Goal: Task Accomplishment & Management: Manage account settings

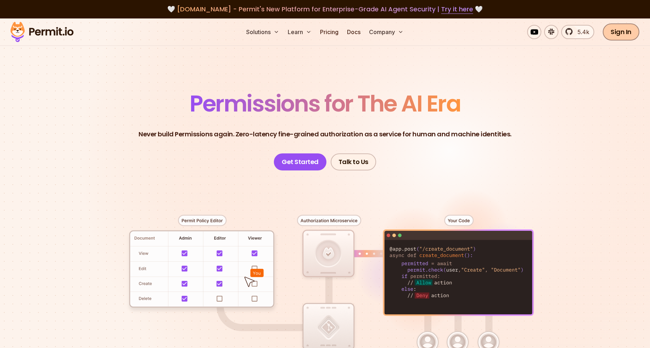
click at [619, 33] on link "Sign In" at bounding box center [621, 31] width 37 height 17
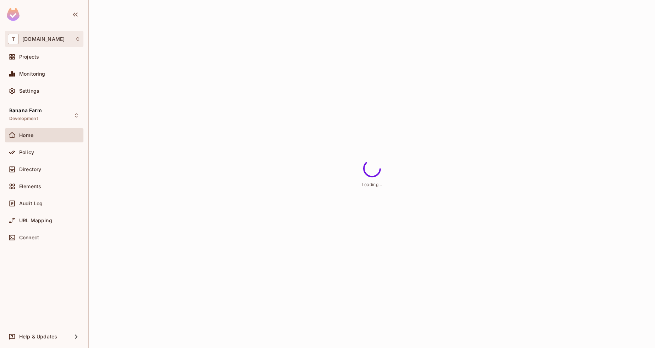
click at [47, 42] on div "T tk-permit.io" at bounding box center [44, 39] width 73 height 10
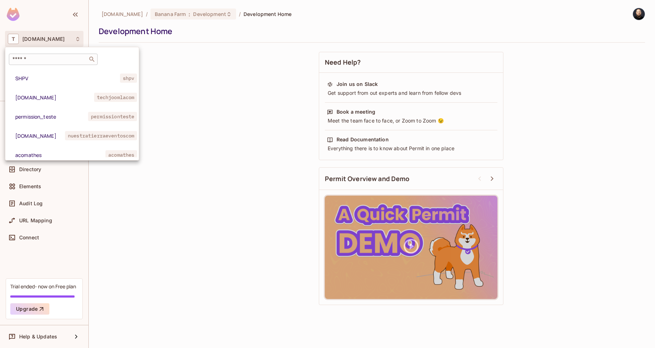
click at [45, 56] on input "text" at bounding box center [48, 59] width 75 height 7
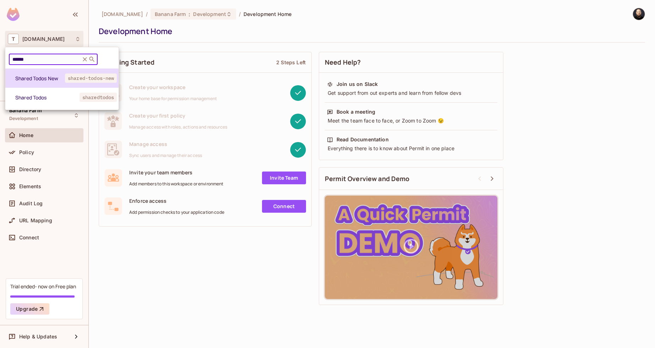
type input "******"
click at [45, 83] on li "Shared Todos New shared-todos-new" at bounding box center [61, 78] width 113 height 19
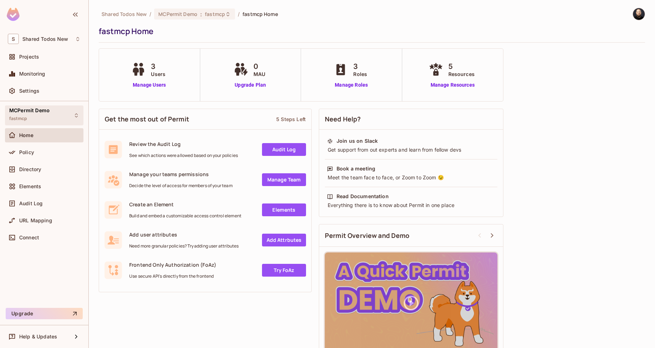
click at [28, 110] on span "MCPermit Demo" at bounding box center [29, 111] width 40 height 6
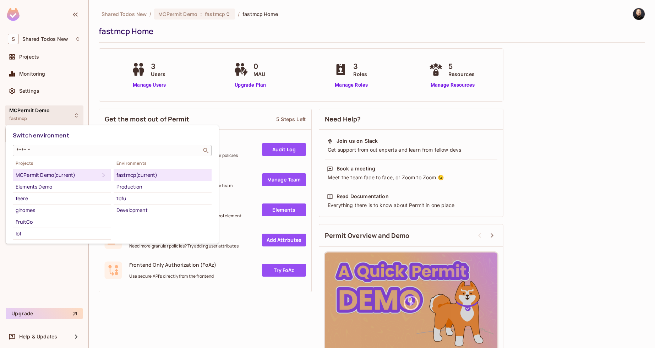
click at [41, 149] on input "text" at bounding box center [107, 150] width 185 height 7
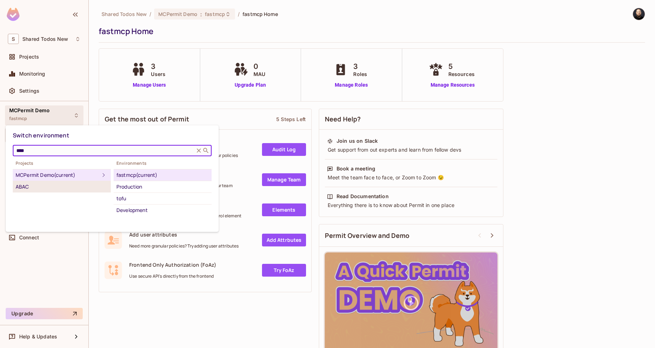
type input "****"
click at [36, 185] on div "ABAC" at bounding box center [62, 187] width 92 height 9
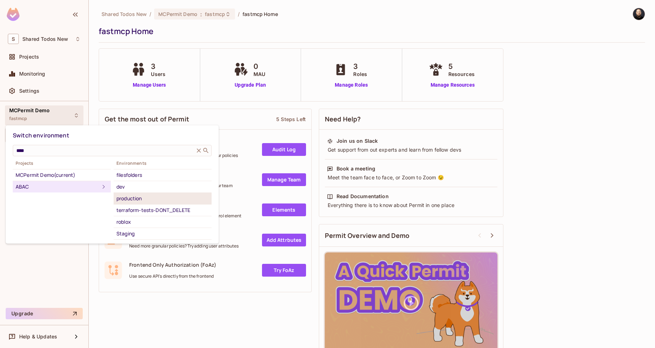
click at [150, 199] on div "production" at bounding box center [162, 198] width 92 height 9
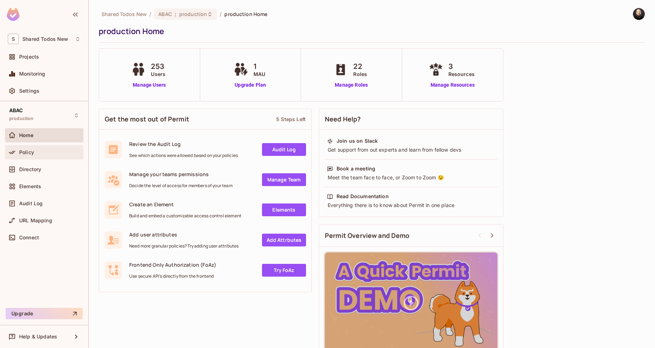
click at [38, 150] on div "Policy" at bounding box center [49, 153] width 61 height 6
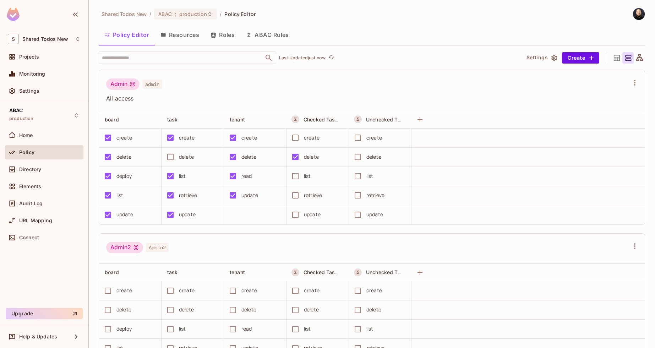
click at [188, 153] on div "delete" at bounding box center [186, 157] width 15 height 8
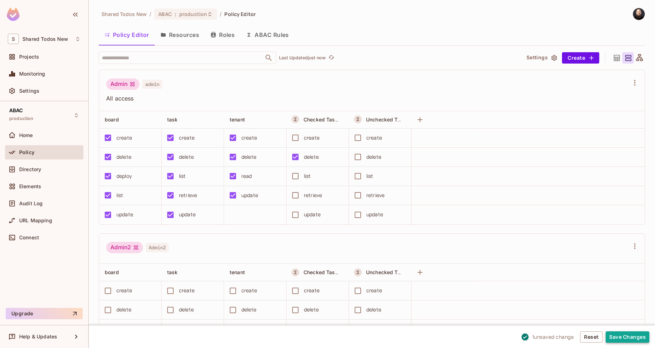
click at [633, 340] on button "Save Changes" at bounding box center [628, 336] width 44 height 11
click at [631, 332] on button "Save Changes" at bounding box center [628, 336] width 44 height 11
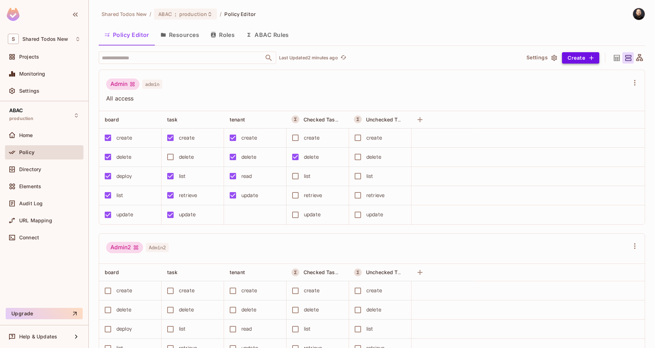
click at [588, 58] on icon "button" at bounding box center [591, 57] width 7 height 7
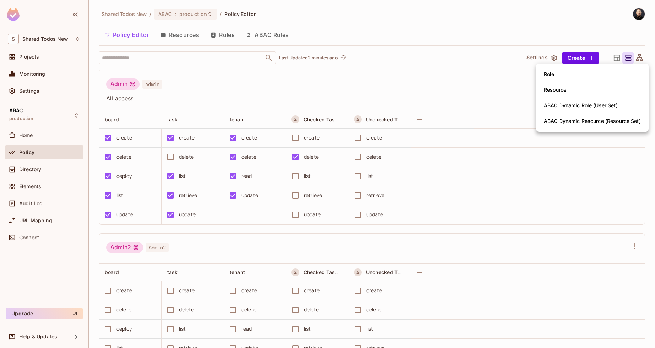
click at [563, 88] on div "Resource" at bounding box center [555, 89] width 22 height 7
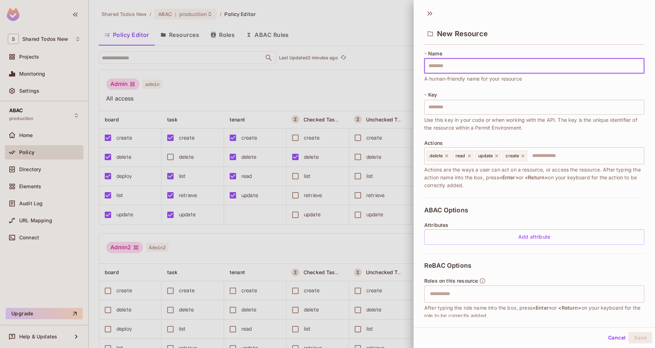
type input "*"
type input "**"
type input "***"
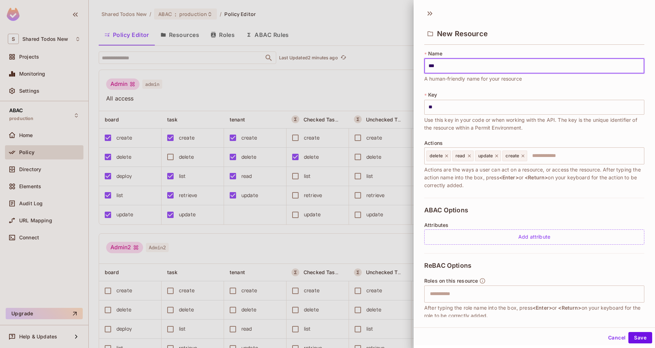
type input "***"
type input "****"
type input "*****"
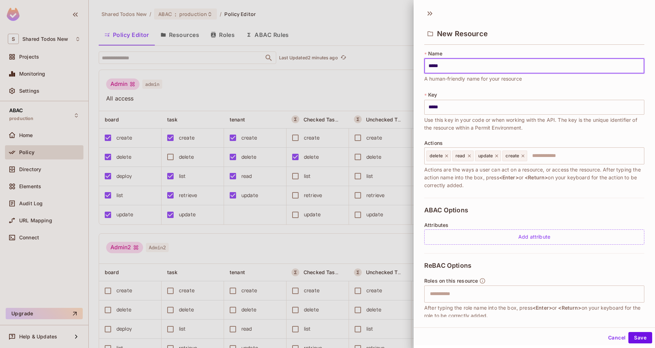
type input "******"
click at [535, 156] on input "text" at bounding box center [584, 156] width 113 height 14
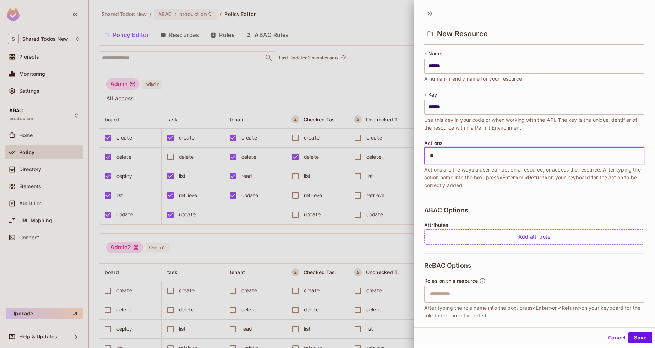
type input "***"
type input "*****"
type input "****"
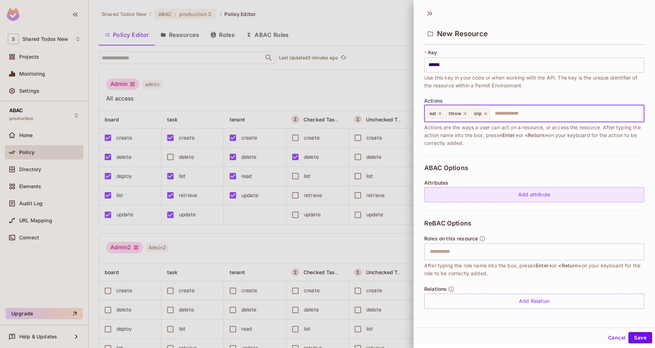
scroll to position [43, 0]
click at [471, 199] on div "Add attribute" at bounding box center [534, 194] width 220 height 15
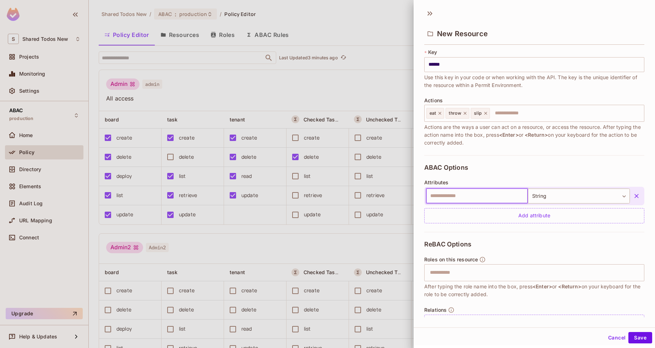
click at [470, 201] on input "text" at bounding box center [477, 196] width 102 height 15
type input "*****"
click at [629, 332] on button "Save" at bounding box center [641, 337] width 24 height 11
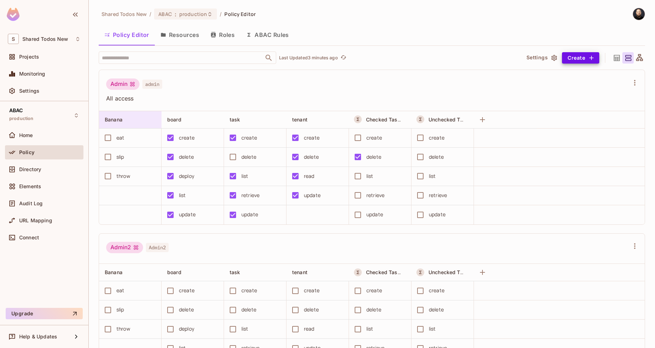
click at [128, 119] on div "Banana" at bounding box center [128, 119] width 47 height 7
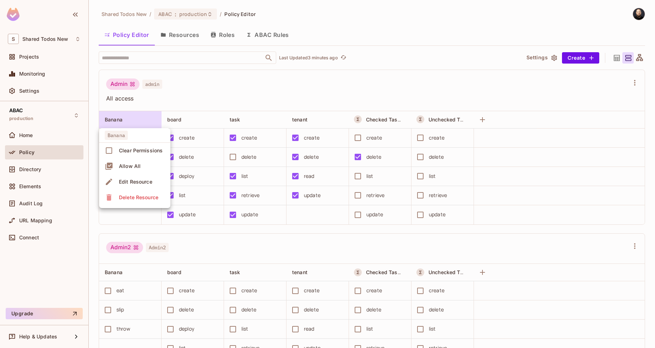
click at [129, 119] on div at bounding box center [327, 174] width 655 height 348
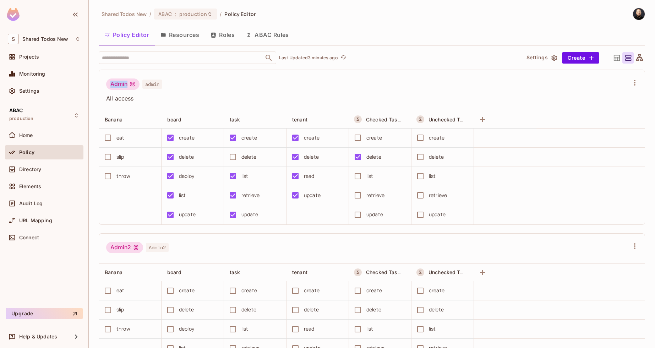
drag, startPoint x: 112, startPoint y: 87, endPoint x: 133, endPoint y: 83, distance: 22.2
click at [133, 83] on div "Admin" at bounding box center [122, 83] width 33 height 11
click at [123, 82] on div "Admin" at bounding box center [122, 83] width 33 height 11
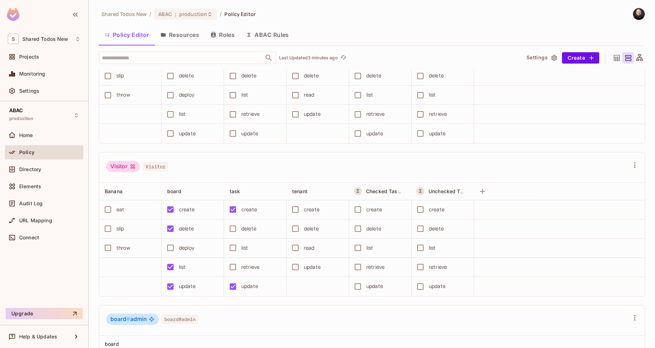
scroll to position [2548, 0]
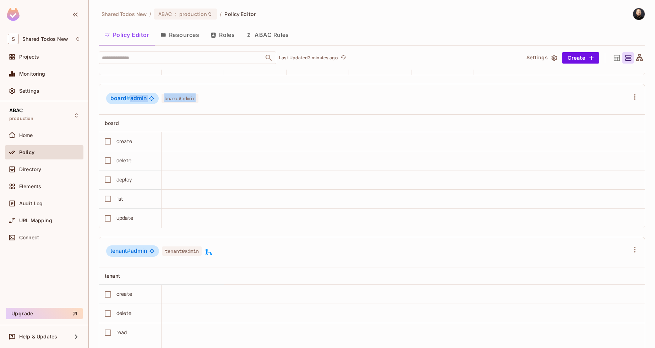
drag, startPoint x: 130, startPoint y: 99, endPoint x: 229, endPoint y: 102, distance: 99.9
click at [229, 102] on div "board # admin board#admin" at bounding box center [367, 99] width 523 height 13
drag, startPoint x: 131, startPoint y: 98, endPoint x: 221, endPoint y: 104, distance: 90.1
click at [221, 104] on div "board # admin board#admin" at bounding box center [367, 99] width 523 height 13
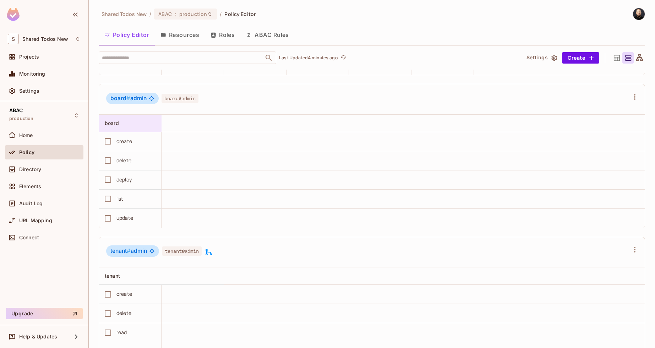
click at [152, 125] on div at bounding box center [156, 123] width 9 height 9
click at [142, 166] on li "Allow All" at bounding box center [134, 170] width 71 height 16
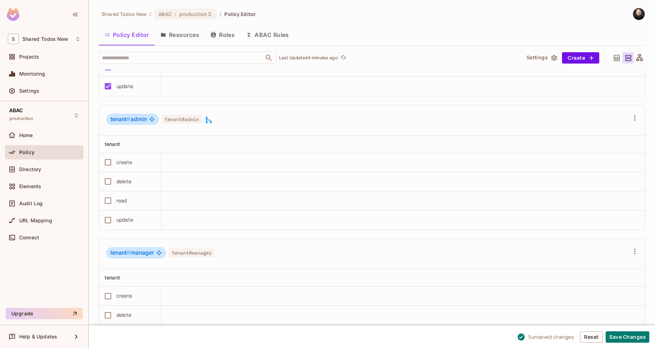
scroll to position [2707, 0]
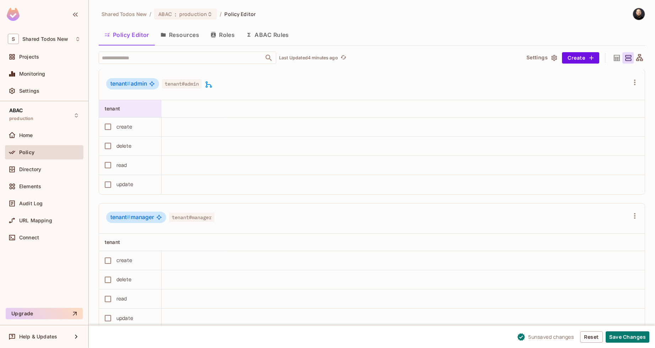
click at [156, 109] on div at bounding box center [156, 108] width 9 height 9
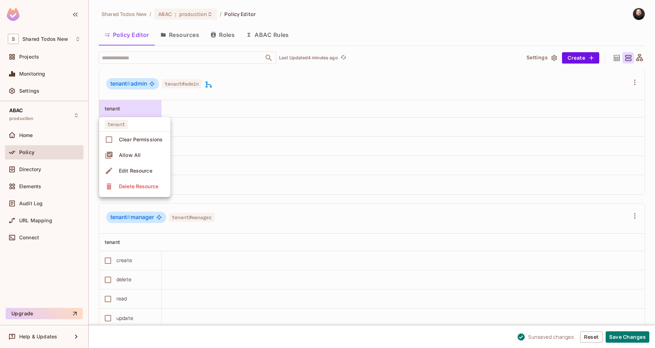
click at [149, 157] on li "Allow All" at bounding box center [134, 155] width 71 height 16
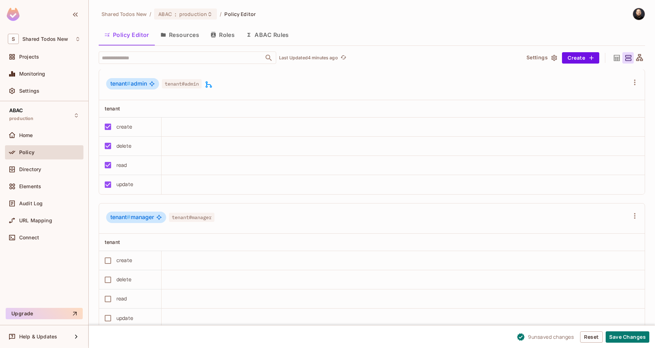
click at [185, 84] on span "tenant#admin" at bounding box center [182, 83] width 40 height 9
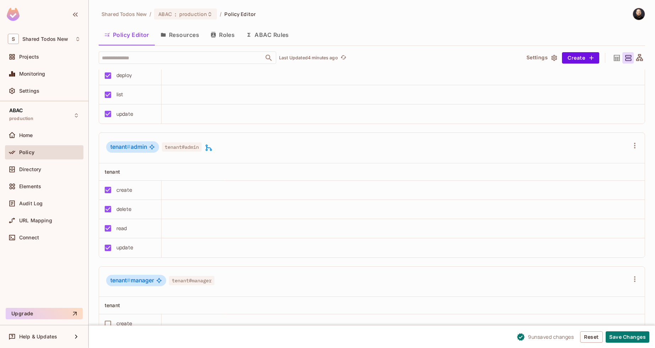
click at [212, 149] on icon at bounding box center [209, 148] width 6 height 6
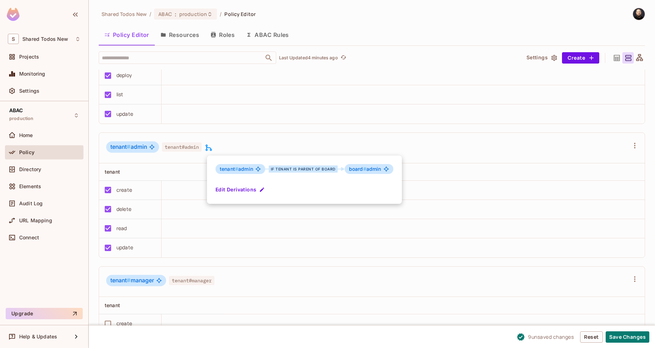
click at [194, 40] on div at bounding box center [327, 174] width 655 height 348
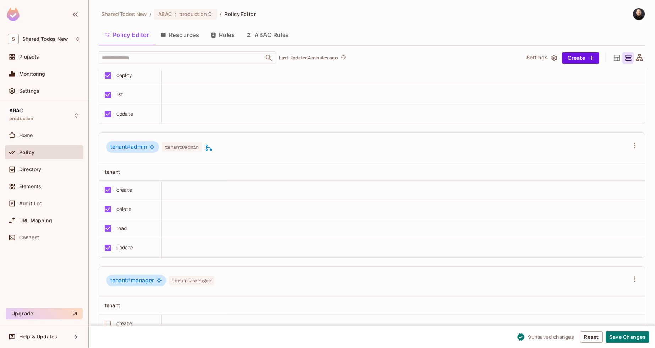
click at [190, 38] on button "Resources" at bounding box center [180, 35] width 50 height 18
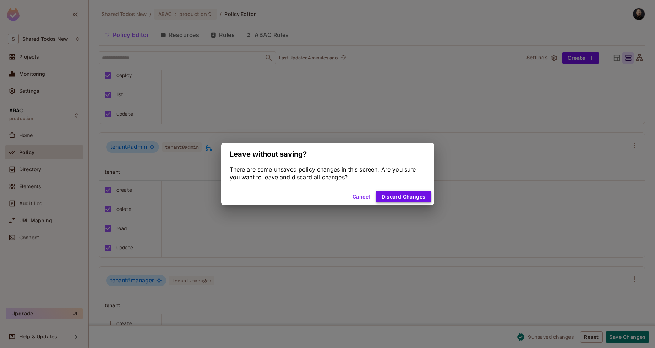
click at [424, 197] on button "Discard Changes" at bounding box center [403, 196] width 55 height 11
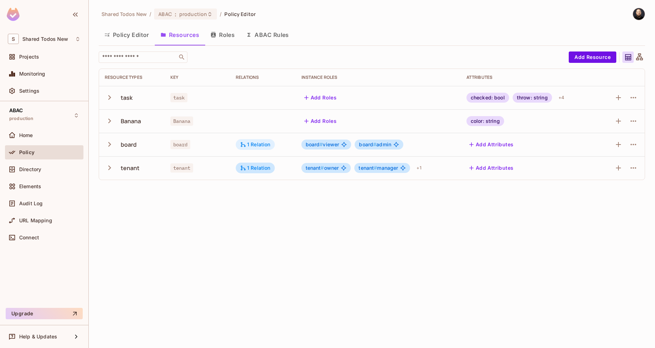
click at [265, 147] on div "1 Relation" at bounding box center [255, 144] width 31 height 6
click at [340, 239] on div at bounding box center [327, 174] width 655 height 348
click at [326, 169] on span "tenant # owner" at bounding box center [322, 168] width 33 height 6
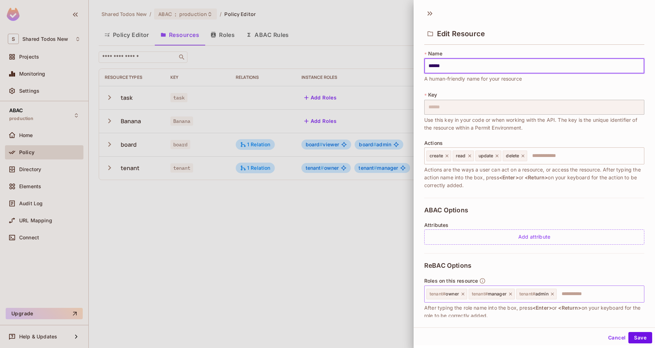
scroll to position [63, 0]
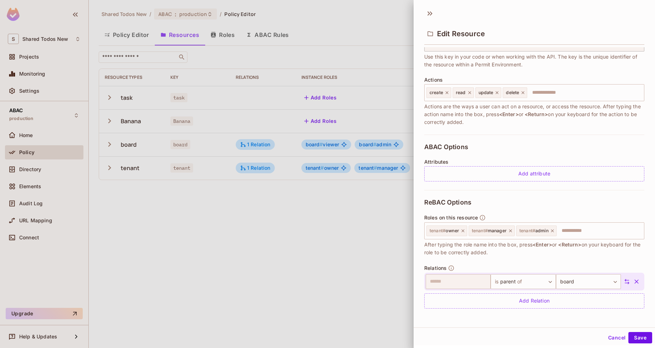
click at [374, 217] on div at bounding box center [327, 174] width 655 height 348
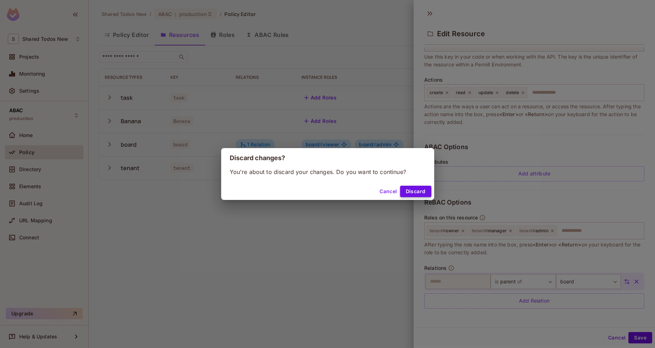
click at [413, 191] on button "Discard" at bounding box center [415, 191] width 31 height 11
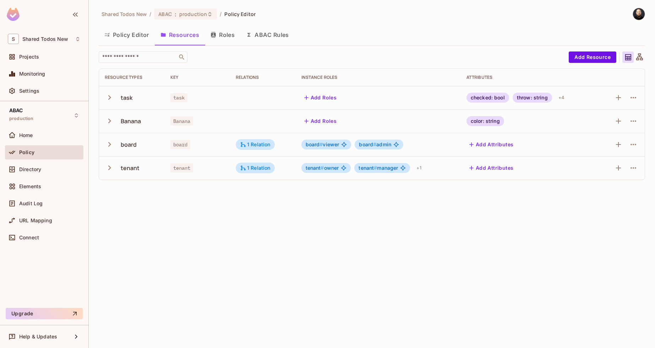
click at [227, 39] on button "Roles" at bounding box center [223, 35] width 36 height 18
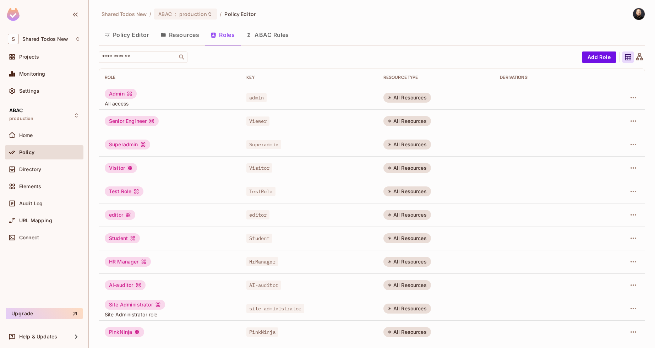
scroll to position [119, 0]
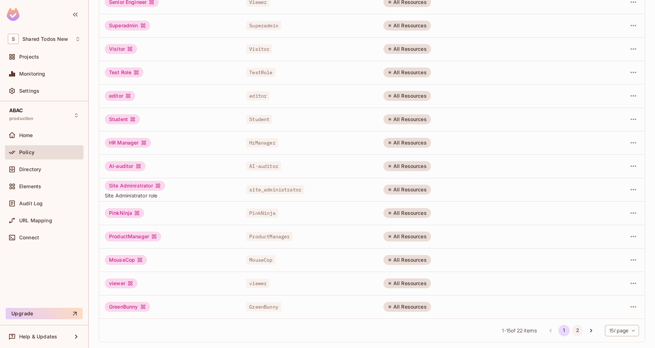
click at [575, 331] on button "2" at bounding box center [577, 330] width 11 height 11
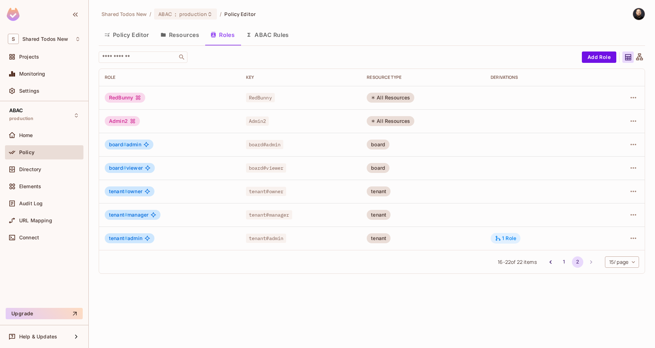
click at [509, 242] on div "1 Role" at bounding box center [506, 238] width 30 height 11
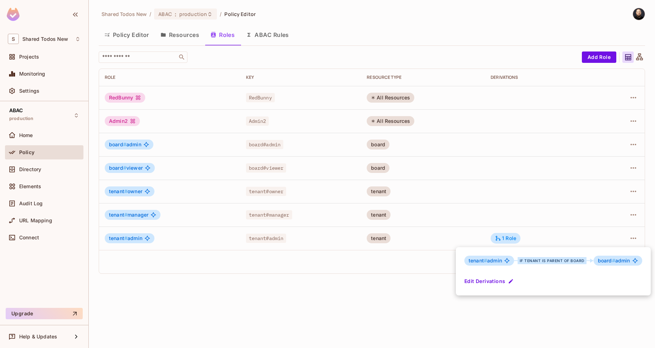
click at [500, 283] on button "Edit Derivations" at bounding box center [490, 281] width 51 height 11
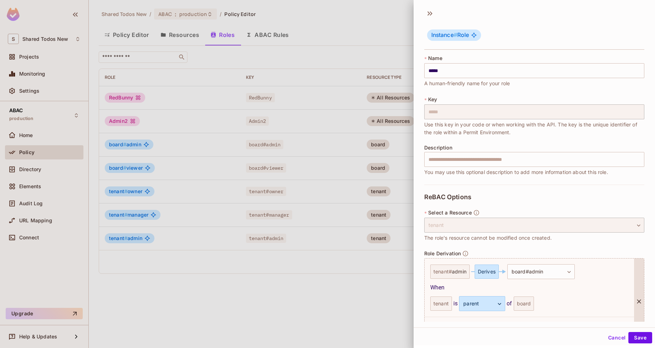
scroll to position [49, 0]
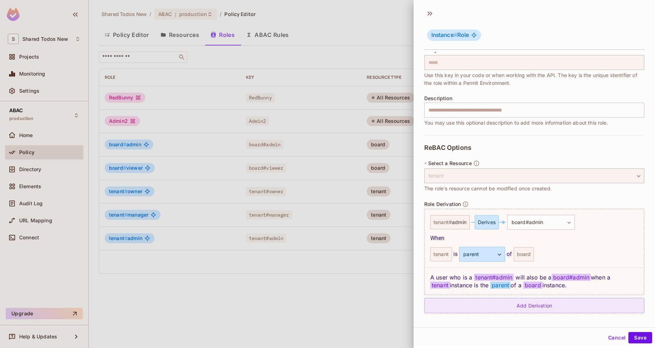
click at [499, 303] on div "Add Derivation" at bounding box center [534, 305] width 220 height 15
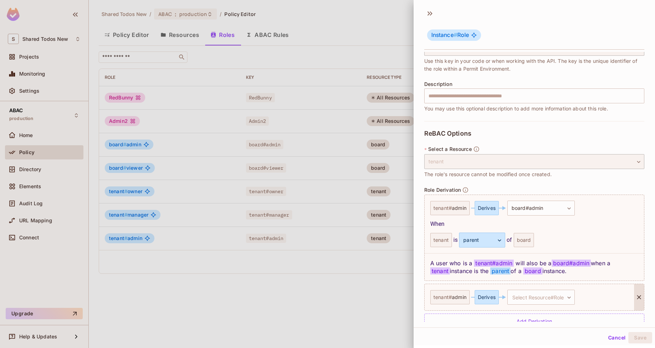
scroll to position [79, 0]
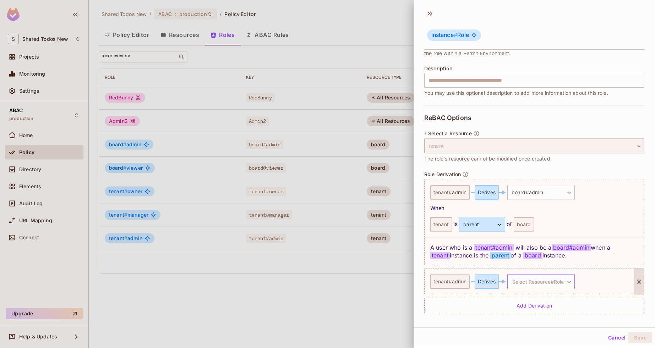
click at [524, 282] on body "S Shared Todos New Projects Monitoring Settings ABAC production Home Policy Dir…" at bounding box center [327, 174] width 655 height 348
click at [534, 327] on span "viewer" at bounding box center [540, 328] width 16 height 7
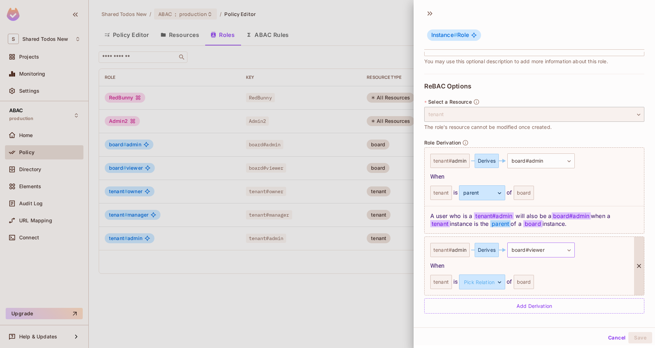
scroll to position [111, 0]
click at [491, 283] on body "S Shared Todos New Projects Monitoring Settings ABAC production Home Policy Dir…" at bounding box center [327, 174] width 655 height 348
click at [484, 311] on li "parent" at bounding box center [480, 315] width 65 height 13
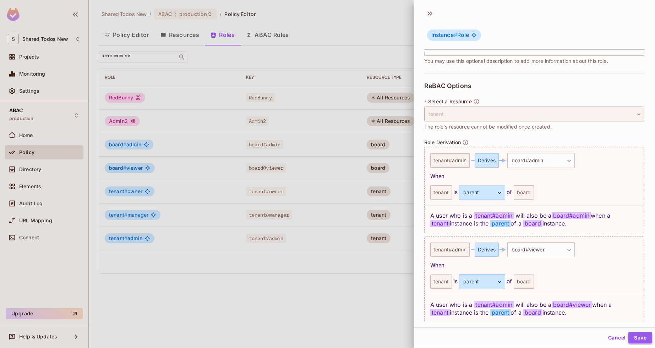
click at [629, 337] on button "Save" at bounding box center [641, 337] width 24 height 11
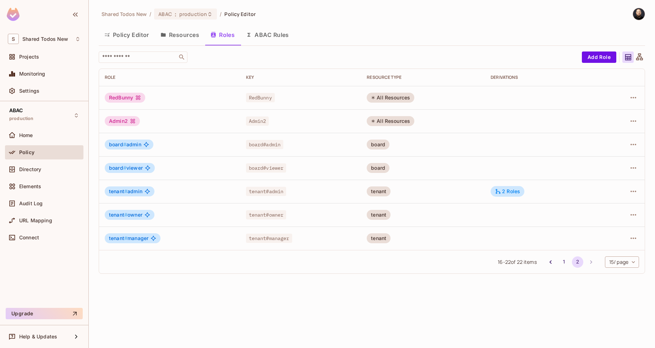
click at [139, 190] on span "tenant # admin" at bounding box center [125, 192] width 33 height 6
click at [510, 190] on div "2 Roles" at bounding box center [507, 191] width 25 height 6
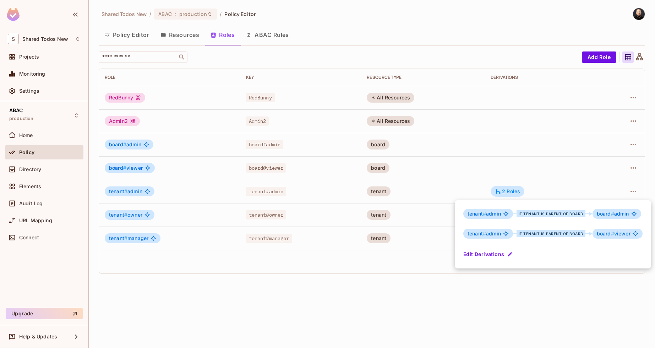
click at [140, 36] on div at bounding box center [327, 174] width 655 height 348
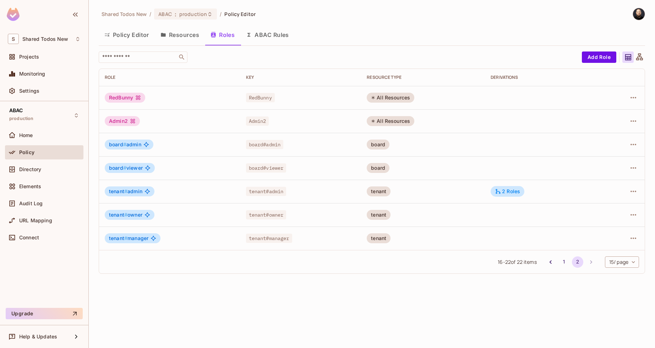
click at [136, 34] on button "Policy Editor" at bounding box center [127, 35] width 56 height 18
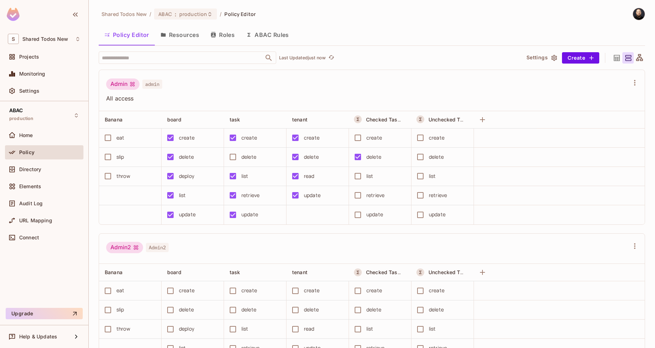
click at [144, 48] on div "Shared Todos New / ABAC : production / Policy Editor Policy Editor Resources Ro…" at bounding box center [372, 178] width 547 height 341
click at [141, 54] on input "text" at bounding box center [181, 57] width 162 height 12
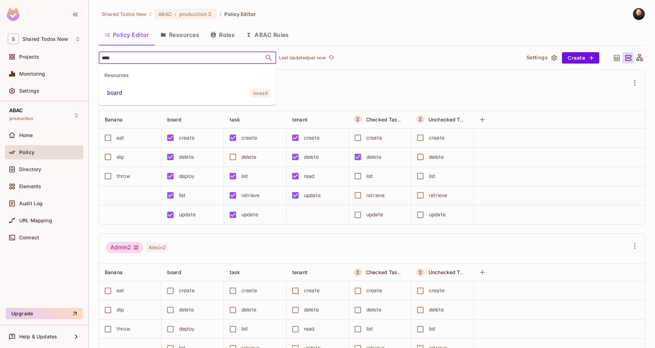
type input "*****"
click at [152, 90] on li "board board" at bounding box center [188, 93] width 178 height 13
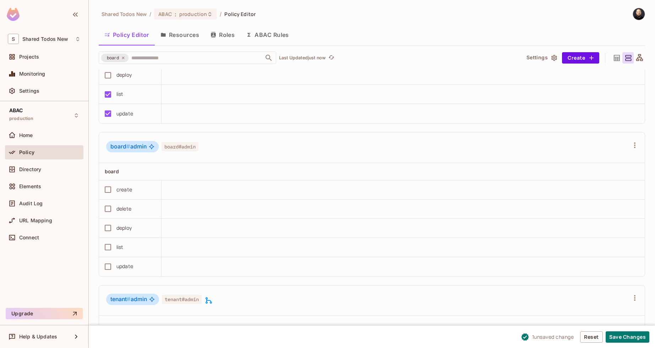
scroll to position [2499, 0]
click at [135, 175] on div "board" at bounding box center [128, 172] width 47 height 7
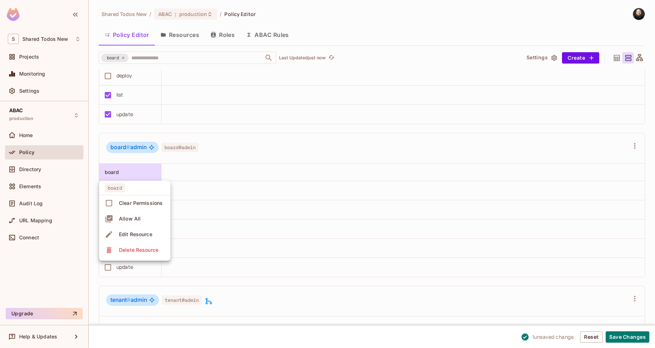
click at [141, 220] on span "Allow All" at bounding box center [130, 218] width 26 height 11
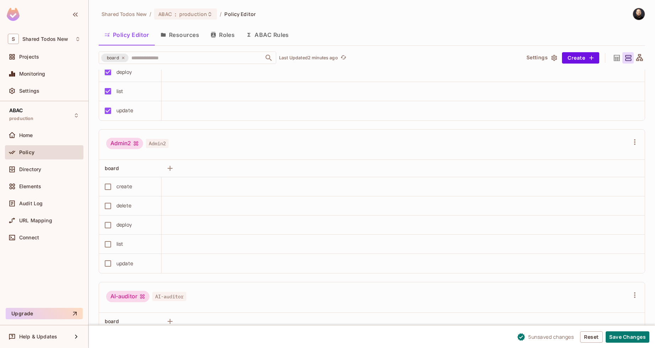
scroll to position [0, 0]
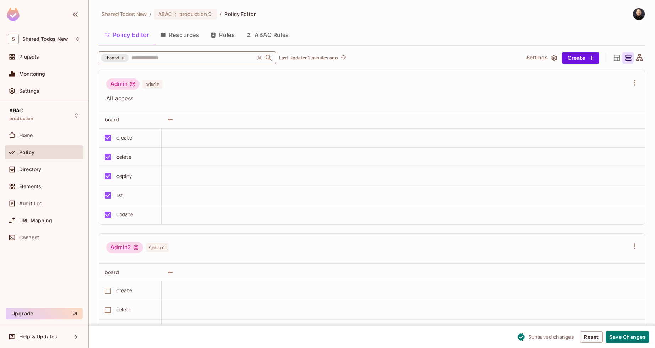
click at [123, 59] on icon at bounding box center [123, 58] width 4 height 4
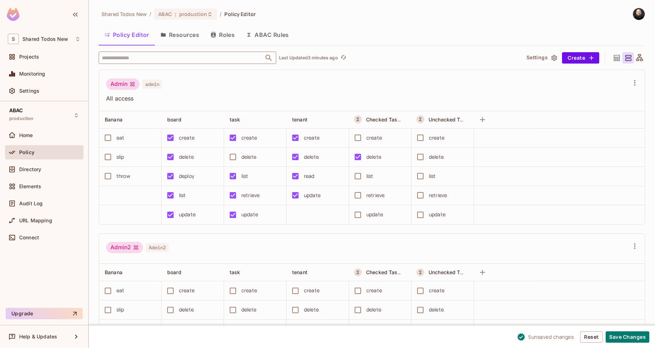
click at [194, 41] on button "Resources" at bounding box center [180, 35] width 50 height 18
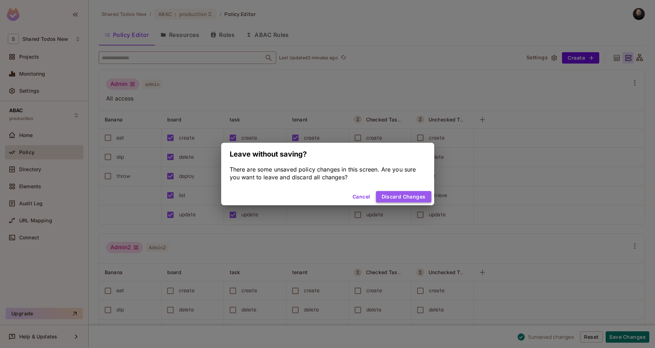
click at [420, 192] on button "Discard Changes" at bounding box center [403, 196] width 55 height 11
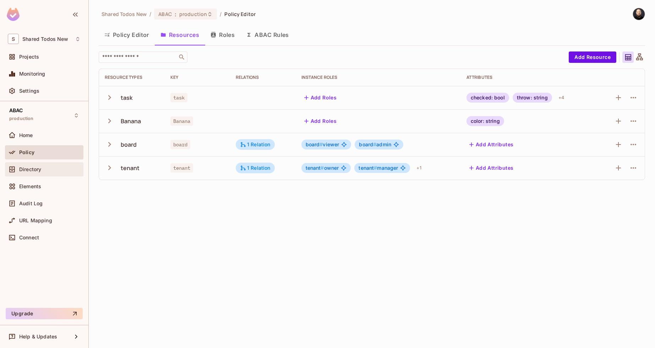
click at [32, 164] on div "Directory" at bounding box center [44, 169] width 78 height 14
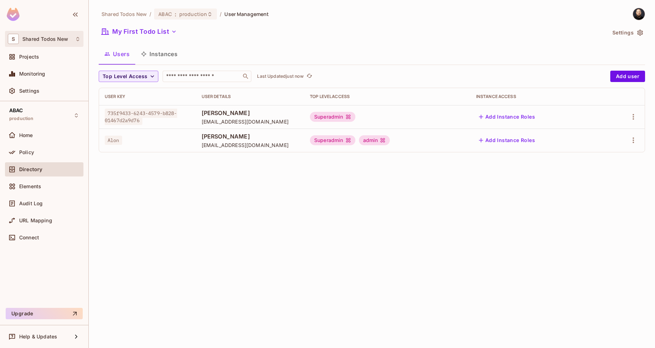
click at [66, 35] on div "S Shared Todos New" at bounding box center [44, 39] width 73 height 10
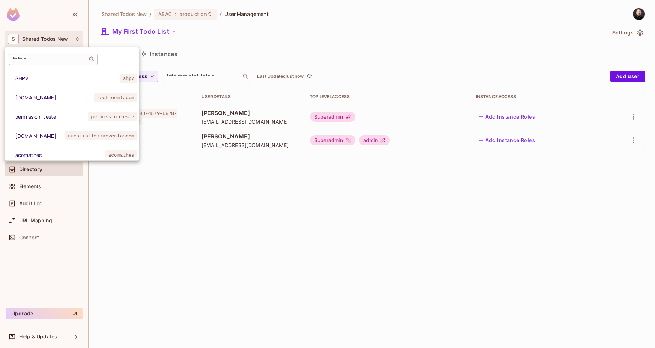
click at [60, 63] on div "​" at bounding box center [53, 59] width 89 height 11
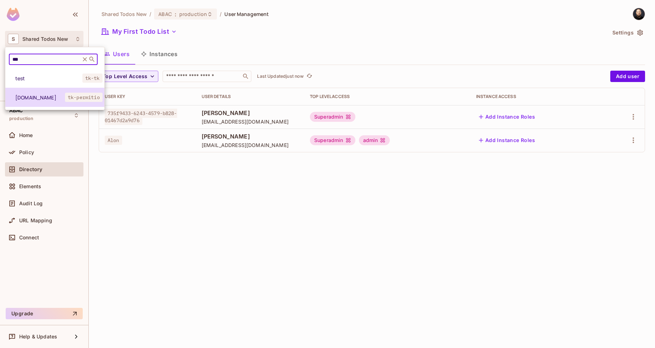
type input "***"
click at [36, 93] on li "tk-permit.io tk-permitio" at bounding box center [54, 97] width 99 height 19
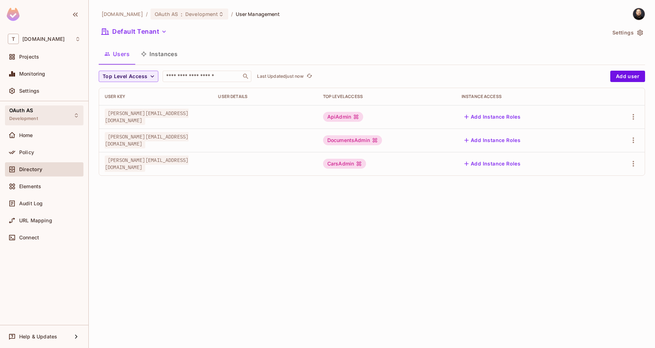
click at [37, 116] on span "Development" at bounding box center [23, 119] width 29 height 6
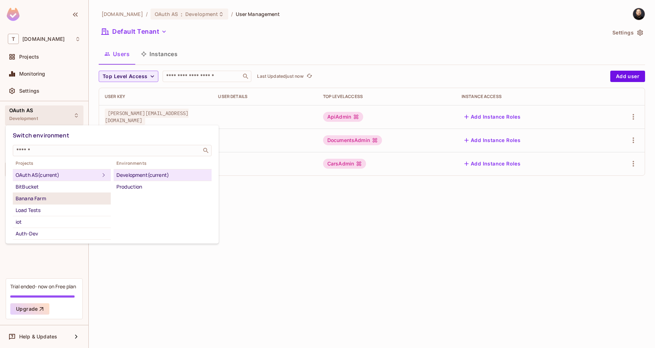
click at [44, 197] on div "Banana Farm" at bounding box center [62, 198] width 92 height 9
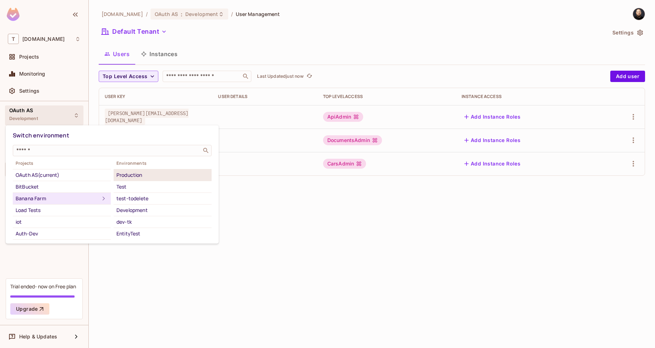
click at [146, 176] on div "Production" at bounding box center [162, 175] width 92 height 9
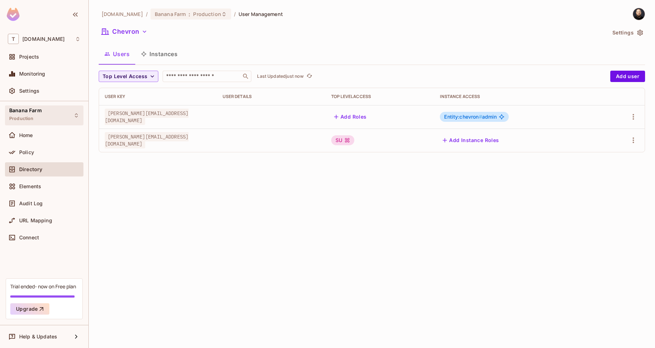
click at [50, 112] on div "Banana Farm Production" at bounding box center [44, 115] width 78 height 20
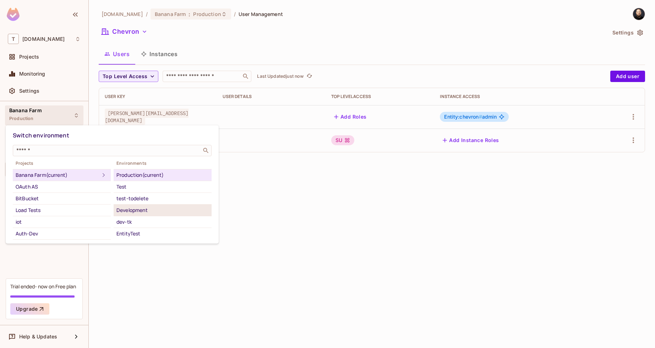
click at [134, 208] on div "Development" at bounding box center [162, 210] width 92 height 9
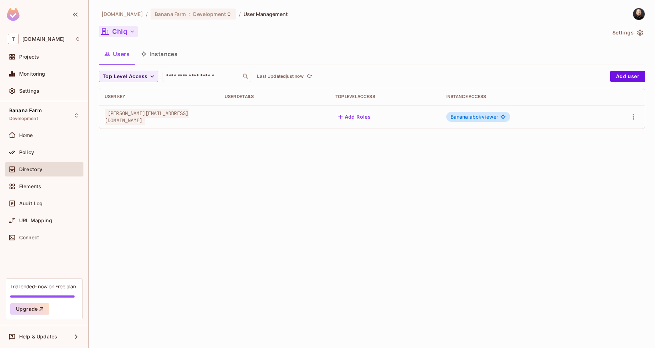
click at [122, 32] on button "Chiq" at bounding box center [118, 31] width 39 height 11
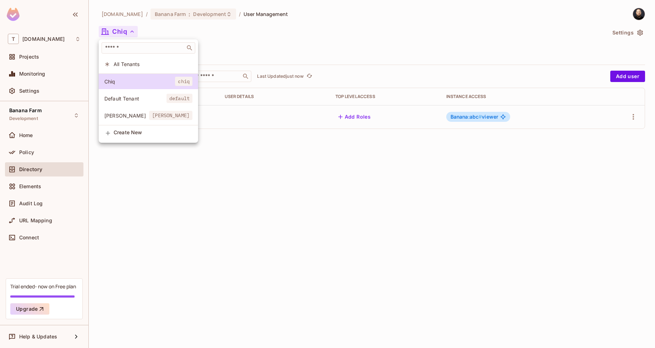
click at [49, 139] on div at bounding box center [327, 174] width 655 height 348
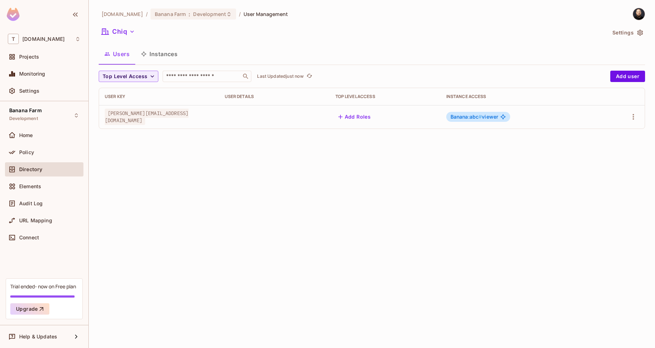
click at [42, 151] on div "​ All Tenants Chiq chiq Default Tenant default Dole dole Create New" at bounding box center [327, 174] width 655 height 348
click at [38, 151] on div "Policy" at bounding box center [49, 153] width 61 height 6
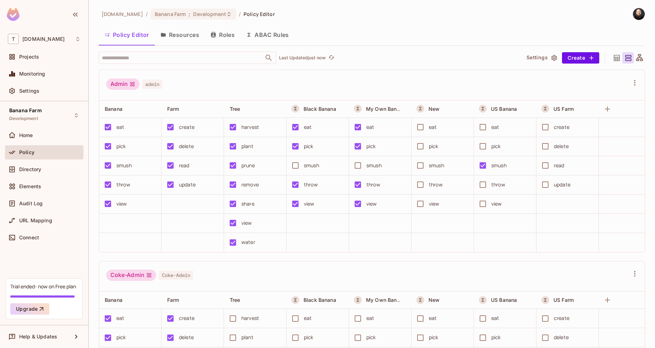
click at [636, 57] on icon at bounding box center [639, 58] width 9 height 9
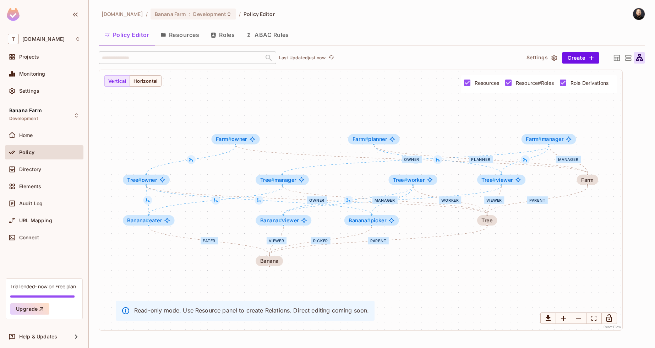
click at [522, 85] on span "Resource#Roles" at bounding box center [535, 83] width 38 height 7
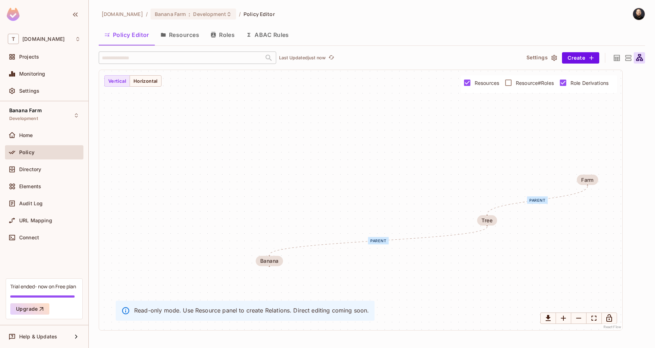
click at [584, 81] on span "Role Derivations" at bounding box center [590, 83] width 38 height 7
drag, startPoint x: 581, startPoint y: 176, endPoint x: 457, endPoint y: 141, distance: 129.1
click at [473, 143] on div "Farm" at bounding box center [479, 146] width 12 height 6
drag, startPoint x: 456, startPoint y: 216, endPoint x: 331, endPoint y: 194, distance: 126.5
click at [331, 194] on div "Tree" at bounding box center [333, 194] width 11 height 6
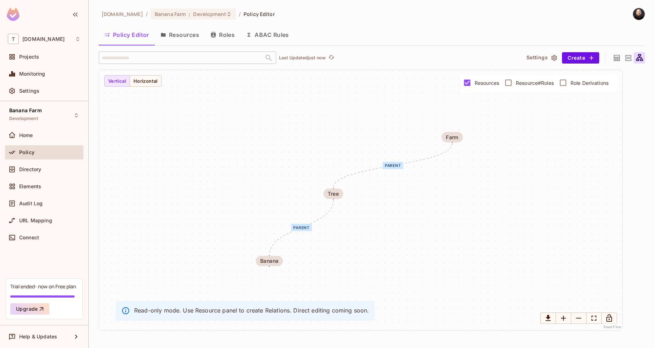
click at [539, 81] on span "Resource#Roles" at bounding box center [535, 83] width 38 height 7
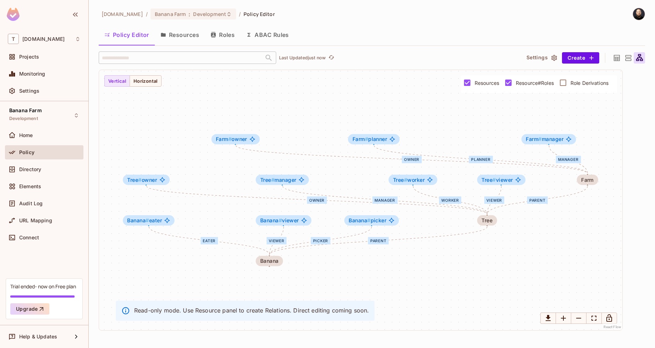
click at [581, 81] on span "Role Derivations" at bounding box center [590, 83] width 38 height 7
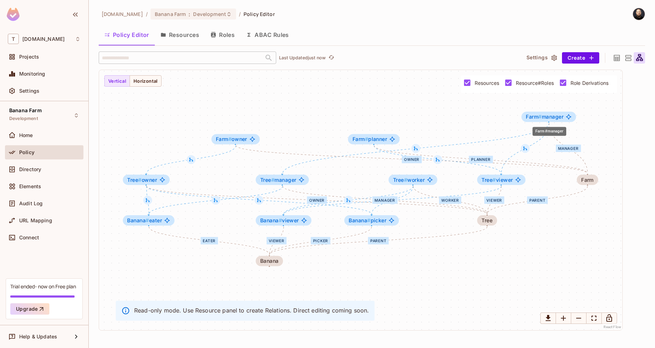
drag, startPoint x: 553, startPoint y: 127, endPoint x: 497, endPoint y: 126, distance: 56.5
click at [551, 114] on span "Farm # manager" at bounding box center [545, 117] width 38 height 6
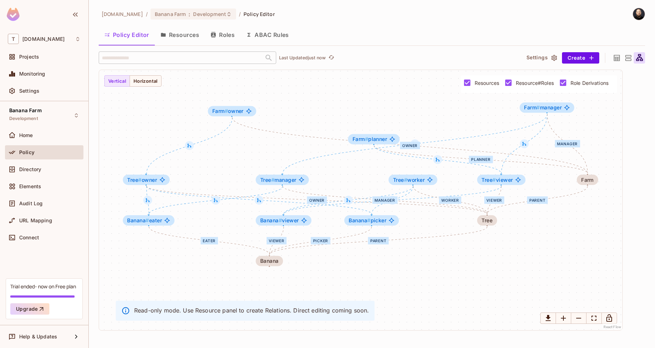
drag, startPoint x: 236, startPoint y: 139, endPoint x: 230, endPoint y: 83, distance: 56.0
click at [231, 108] on span "Farm # owner" at bounding box center [227, 111] width 31 height 6
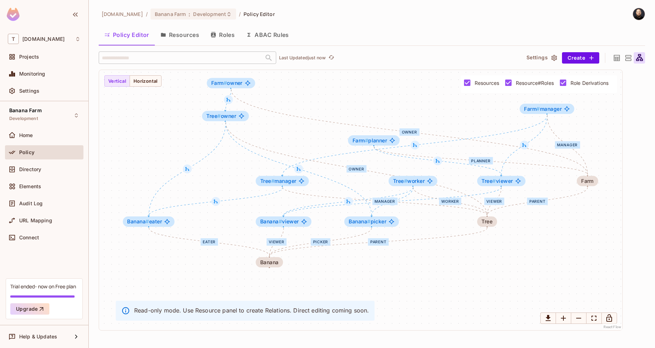
drag, startPoint x: 162, startPoint y: 166, endPoint x: 233, endPoint y: 107, distance: 91.9
click at [233, 111] on div "Tree # owner" at bounding box center [225, 116] width 47 height 10
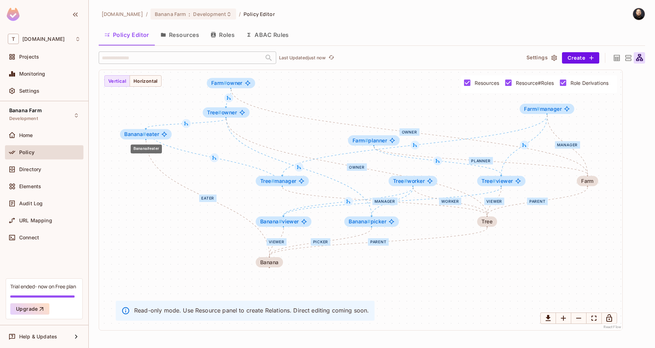
drag, startPoint x: 145, startPoint y: 212, endPoint x: 212, endPoint y: 141, distance: 97.7
click at [143, 131] on span "Banana #" at bounding box center [135, 134] width 22 height 6
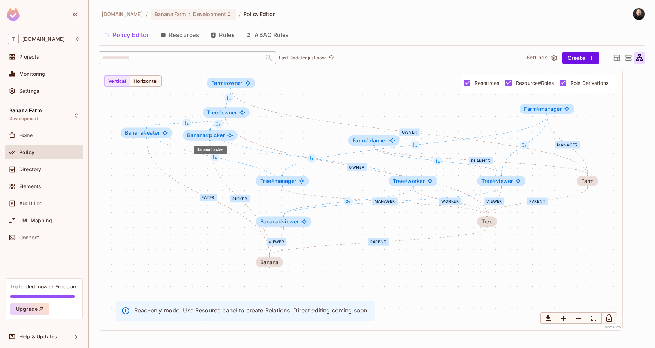
drag, startPoint x: 376, startPoint y: 221, endPoint x: 212, endPoint y: 134, distance: 185.6
click at [212, 134] on span "Banana # picker" at bounding box center [206, 135] width 38 height 6
click at [56, 168] on div "Directory" at bounding box center [49, 170] width 61 height 6
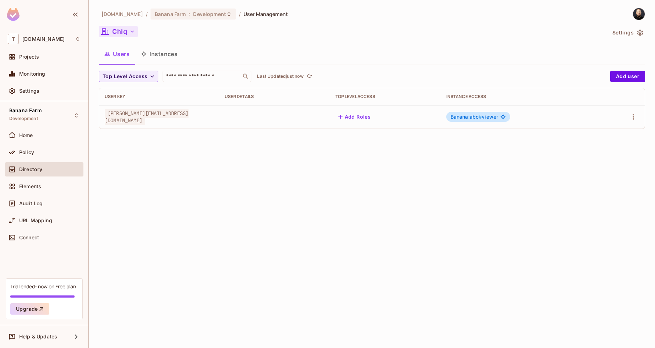
click at [123, 29] on button "Chiq" at bounding box center [118, 31] width 39 height 11
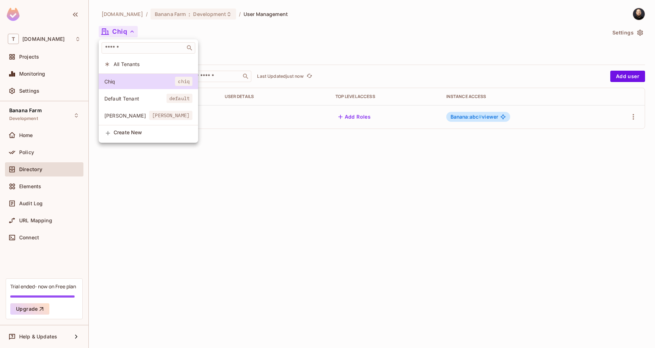
click at [121, 113] on span "Dole" at bounding box center [126, 115] width 45 height 7
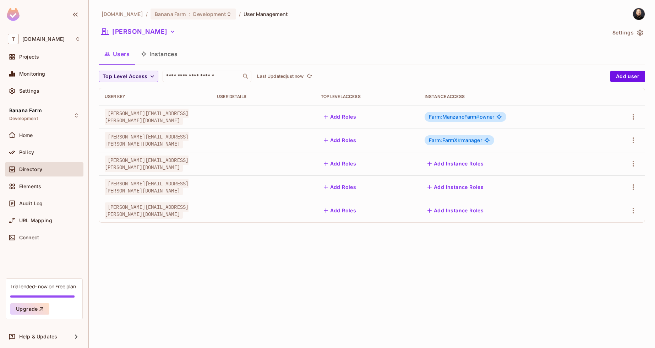
click at [159, 51] on button "Instances" at bounding box center [159, 54] width 48 height 18
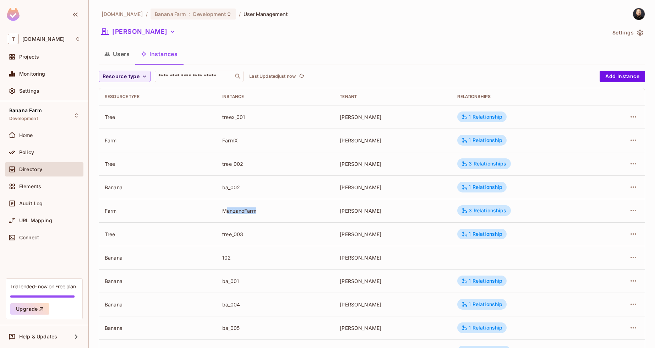
drag, startPoint x: 227, startPoint y: 208, endPoint x: 255, endPoint y: 209, distance: 28.1
click at [255, 209] on div "ManzanoFarm" at bounding box center [275, 210] width 106 height 7
click at [234, 133] on td "FarmX" at bounding box center [276, 140] width 118 height 23
click at [473, 212] on div "3 Relationships" at bounding box center [484, 210] width 45 height 6
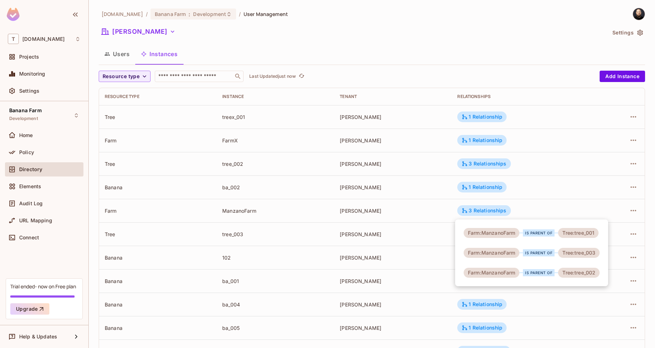
click at [556, 305] on div at bounding box center [327, 174] width 655 height 348
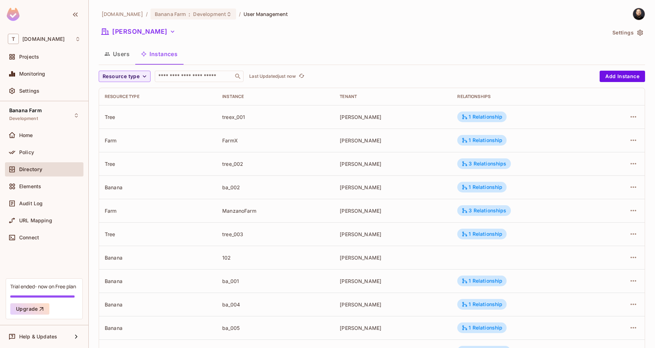
scroll to position [78, 0]
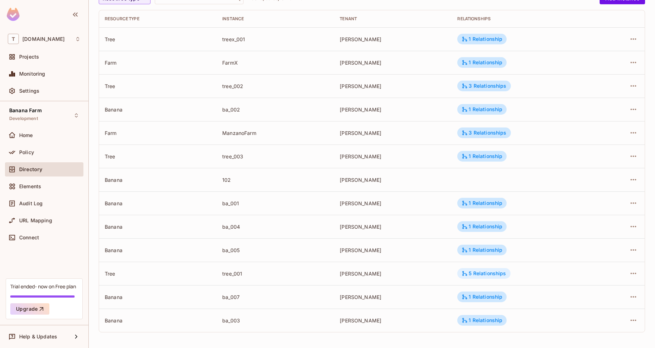
click at [481, 276] on div "5 Relationships" at bounding box center [483, 273] width 53 height 11
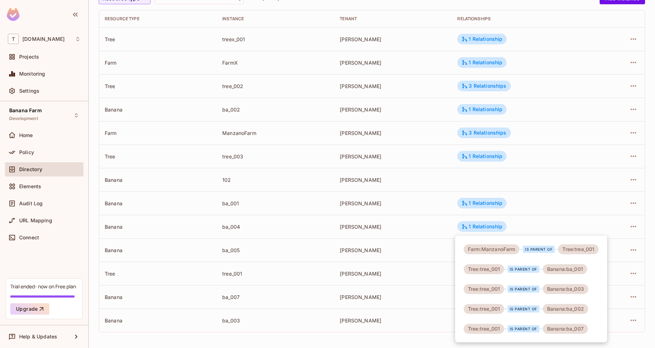
click at [375, 241] on div at bounding box center [327, 174] width 655 height 348
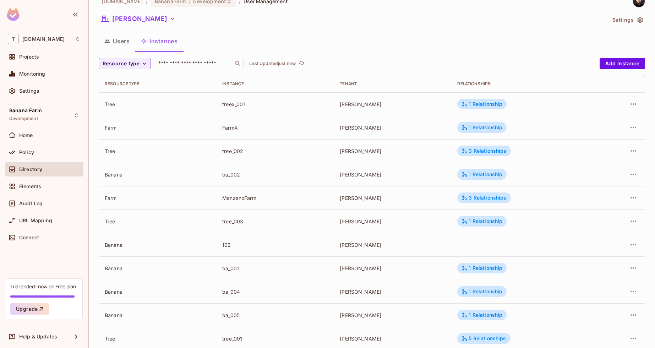
scroll to position [0, 0]
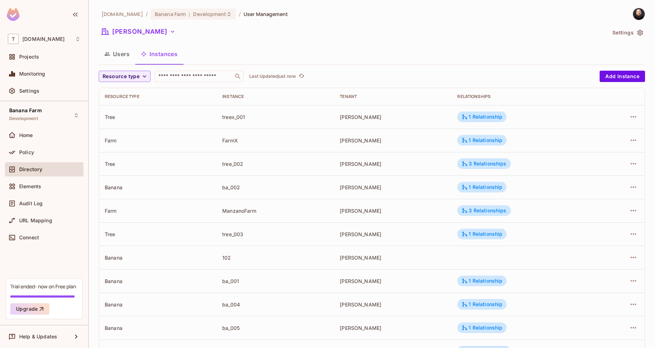
click at [121, 53] on button "Users" at bounding box center [117, 54] width 37 height 18
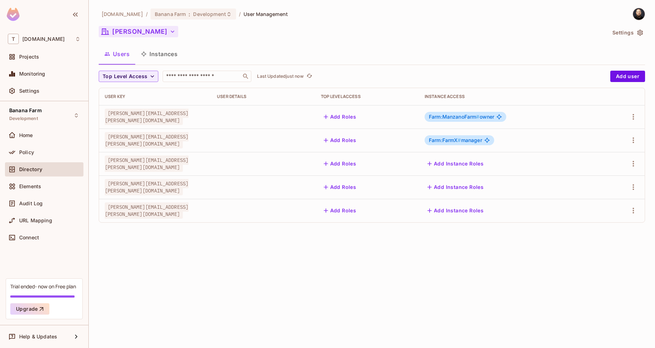
click at [135, 33] on button "Dole" at bounding box center [139, 31] width 80 height 11
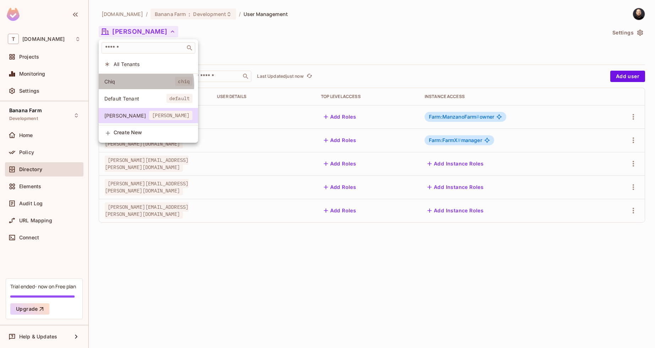
click at [140, 84] on span "Chiq" at bounding box center [139, 81] width 71 height 7
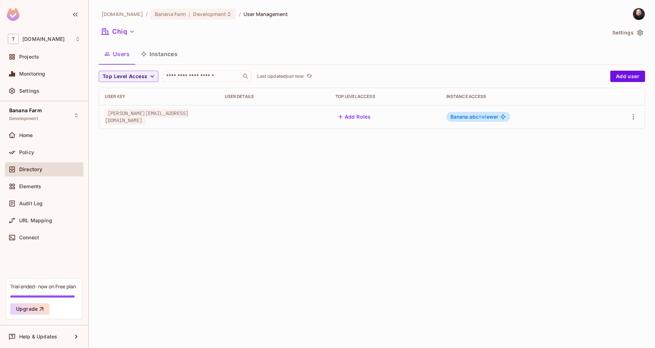
click at [149, 52] on button "Instances" at bounding box center [159, 54] width 48 height 18
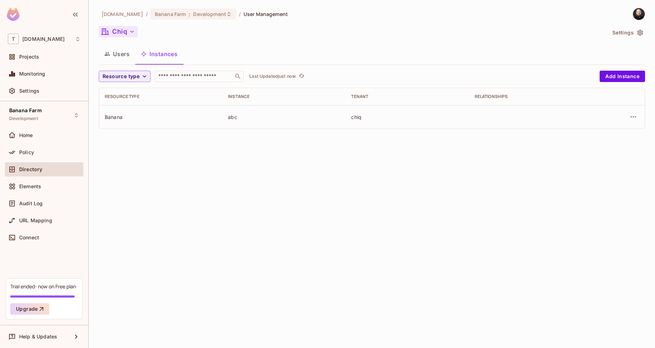
click at [115, 36] on button "Chiq" at bounding box center [118, 31] width 39 height 11
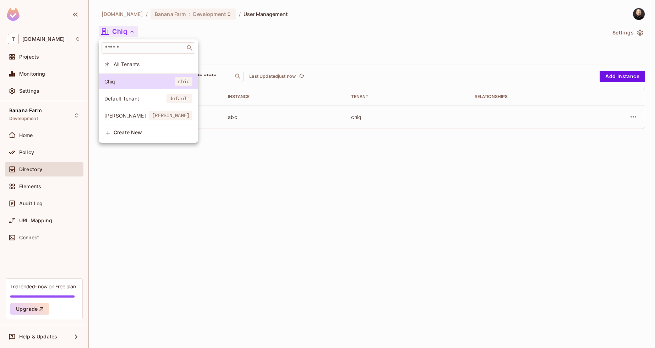
click at [128, 113] on span "Dole" at bounding box center [126, 115] width 45 height 7
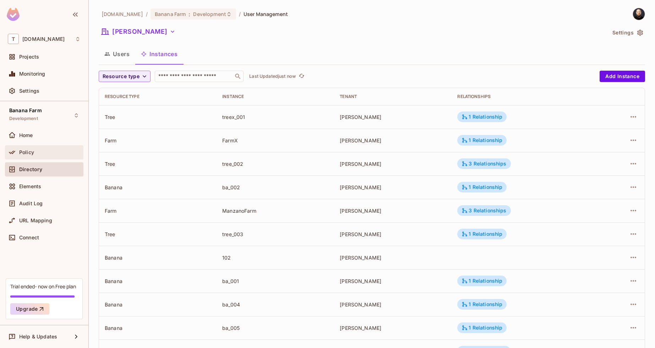
click at [53, 148] on div "Policy" at bounding box center [44, 152] width 73 height 9
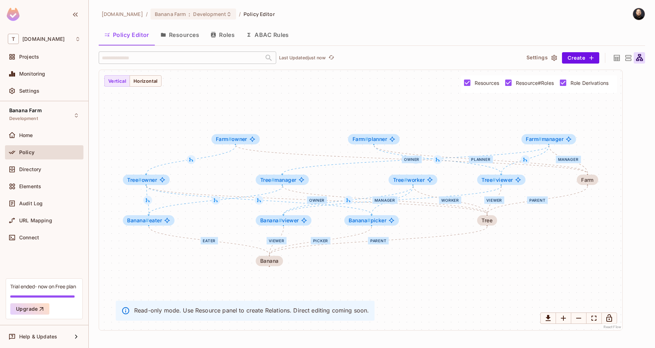
drag, startPoint x: 626, startPoint y: 58, endPoint x: 617, endPoint y: 57, distance: 8.6
click at [625, 58] on icon at bounding box center [628, 58] width 9 height 9
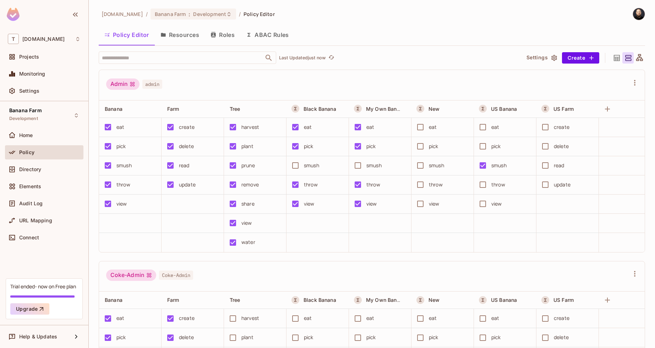
click at [614, 57] on icon at bounding box center [617, 58] width 6 height 6
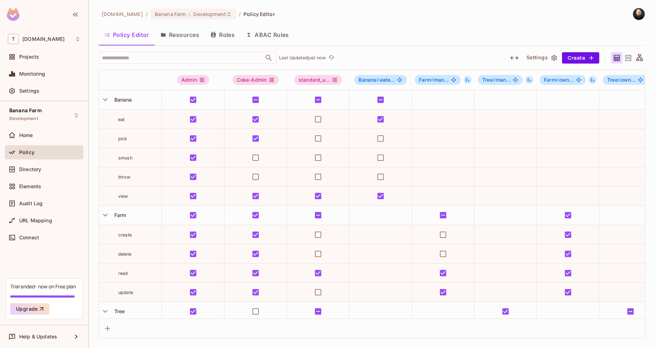
click at [629, 56] on icon at bounding box center [628, 58] width 9 height 9
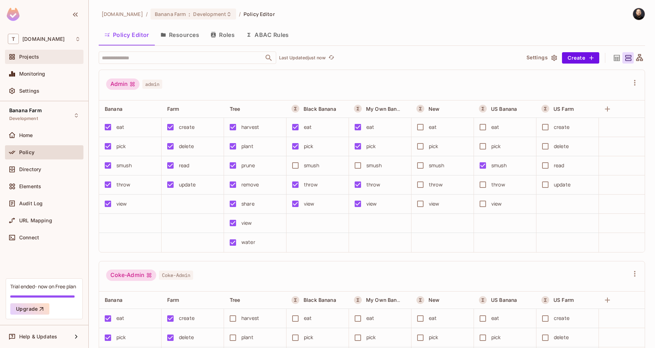
click at [45, 58] on div "Projects" at bounding box center [49, 57] width 61 height 6
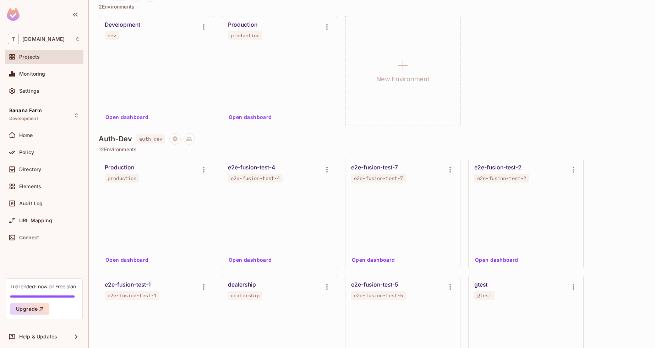
scroll to position [691, 0]
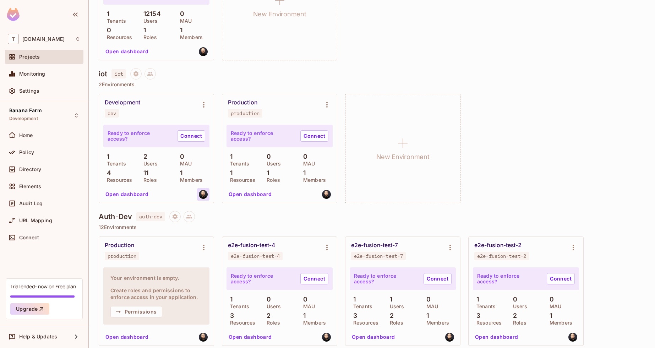
click at [200, 197] on div at bounding box center [204, 195] width 10 height 10
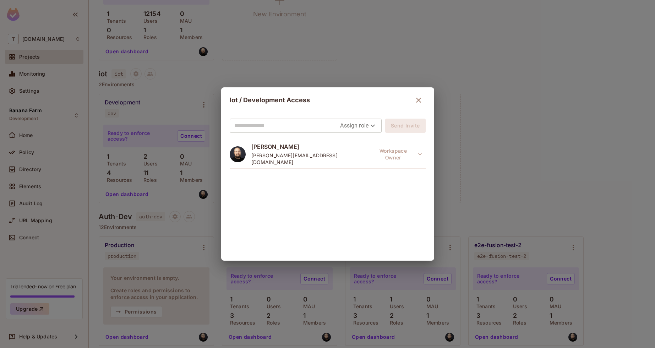
click at [272, 126] on input "text" at bounding box center [287, 125] width 106 height 11
click at [357, 129] on body "T tk-permit.io Projects Monitoring Settings Banana Farm Development Home Policy…" at bounding box center [327, 174] width 655 height 348
click at [433, 99] on div at bounding box center [327, 174] width 655 height 348
click at [416, 96] on icon "button" at bounding box center [418, 100] width 9 height 9
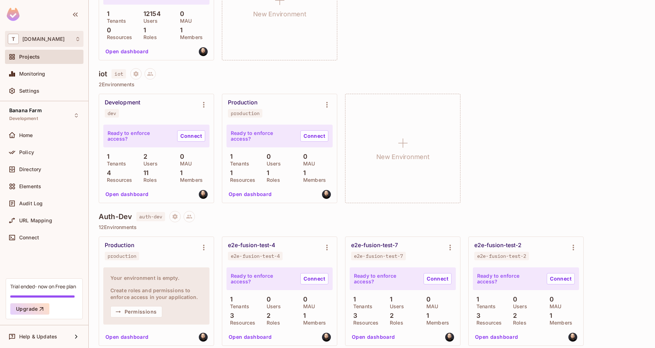
click at [45, 40] on span "tk-permit.io" at bounding box center [43, 39] width 42 height 6
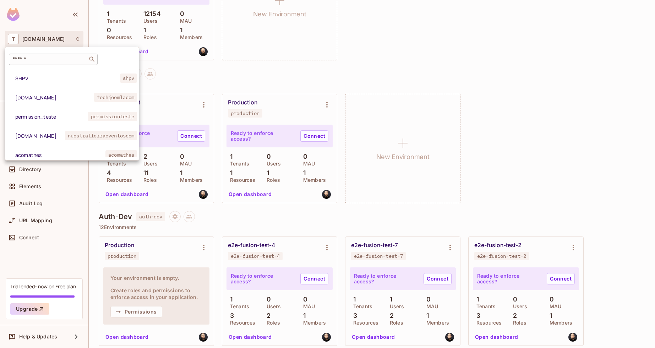
click at [39, 58] on input "text" at bounding box center [48, 59] width 75 height 7
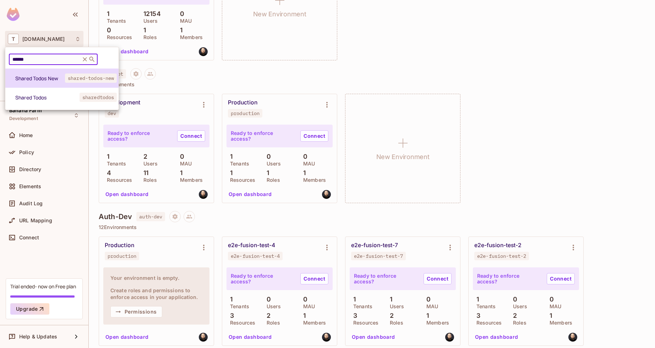
type input "******"
click at [43, 77] on span "Shared Todos New" at bounding box center [40, 78] width 50 height 7
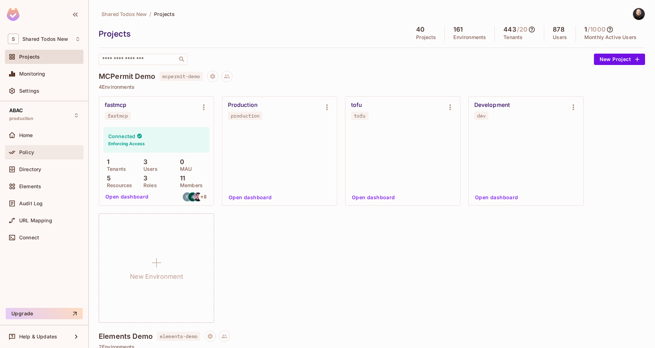
click at [28, 146] on div "Policy" at bounding box center [44, 152] width 78 height 14
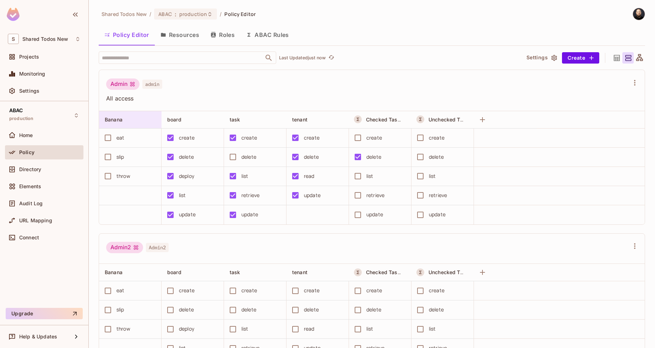
click at [141, 120] on div "Banana" at bounding box center [128, 119] width 47 height 7
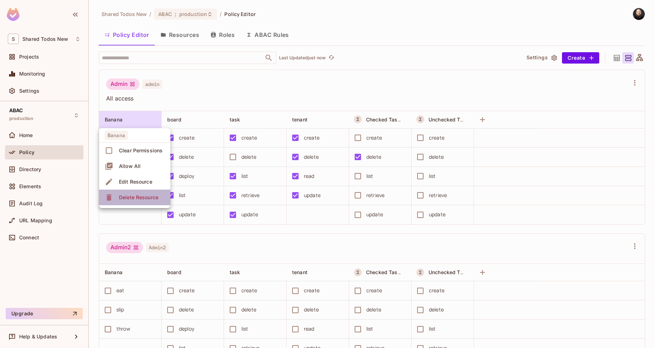
click at [136, 201] on span "Delete Resource" at bounding box center [139, 197] width 44 height 11
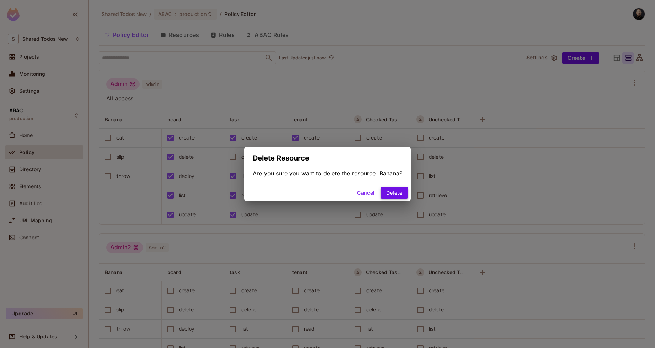
click at [387, 192] on button "Delete" at bounding box center [394, 192] width 27 height 11
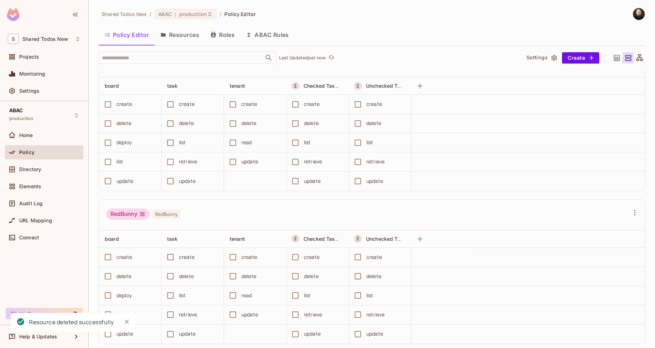
scroll to position [1932, 0]
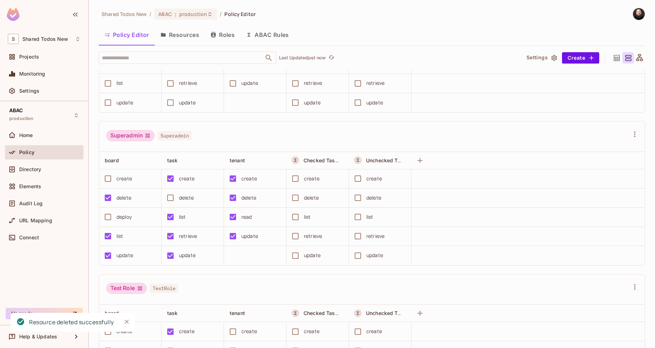
click at [281, 37] on button "ABAC Rules" at bounding box center [267, 35] width 54 height 18
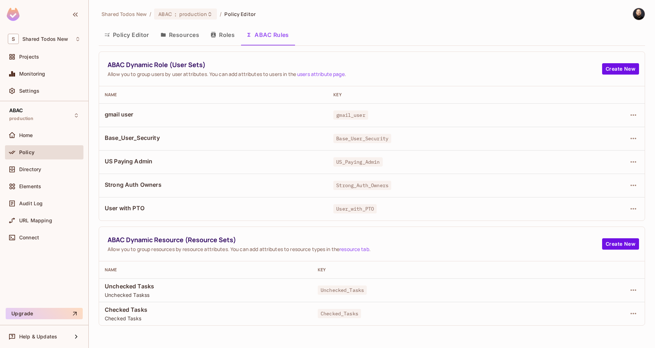
click at [224, 34] on button "Roles" at bounding box center [223, 35] width 36 height 18
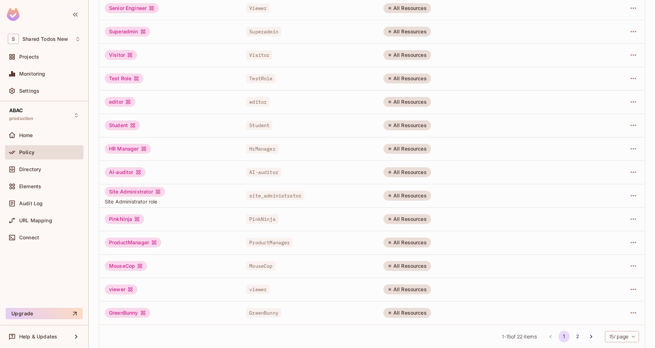
scroll to position [114, 0]
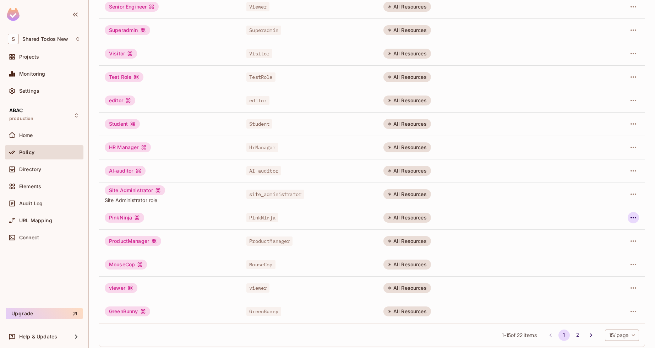
click at [631, 217] on icon "button" at bounding box center [634, 217] width 6 height 1
click at [612, 262] on div "Delete Role" at bounding box center [599, 265] width 27 height 7
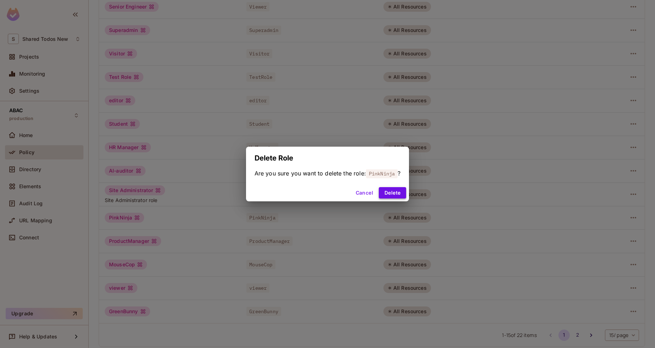
click at [392, 193] on button "Delete" at bounding box center [392, 192] width 27 height 11
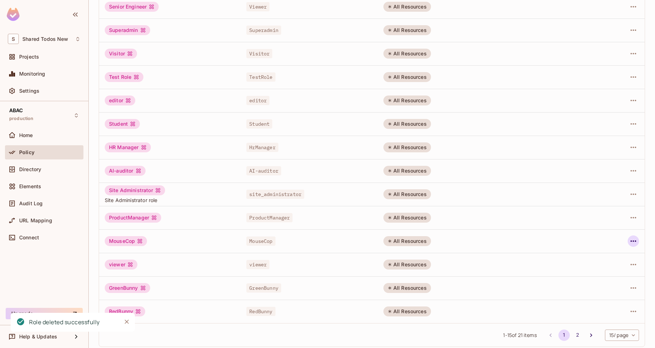
click at [631, 240] on icon "button" at bounding box center [634, 240] width 6 height 1
click at [596, 287] on div "Delete Role" at bounding box center [599, 288] width 27 height 7
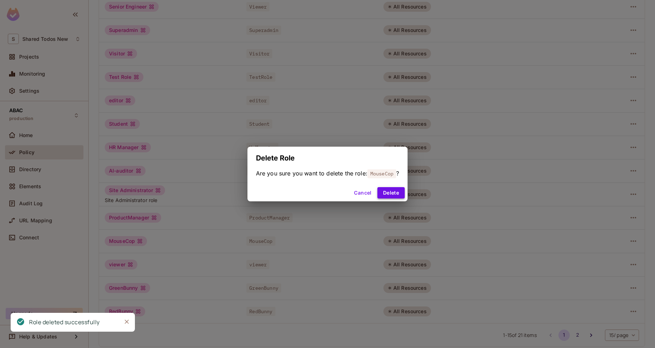
click at [399, 194] on button "Delete" at bounding box center [391, 192] width 27 height 11
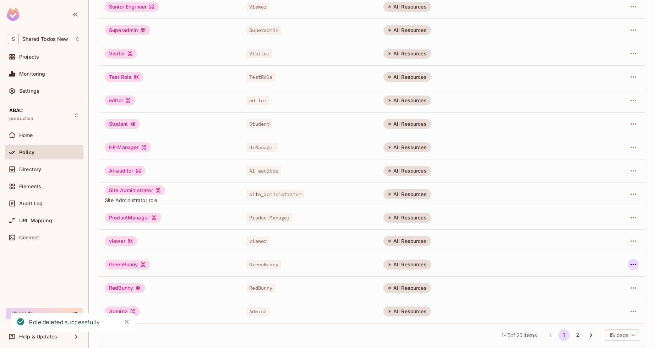
click at [630, 264] on icon "button" at bounding box center [633, 264] width 9 height 9
click at [611, 307] on span "Delete Role" at bounding box center [600, 312] width 32 height 11
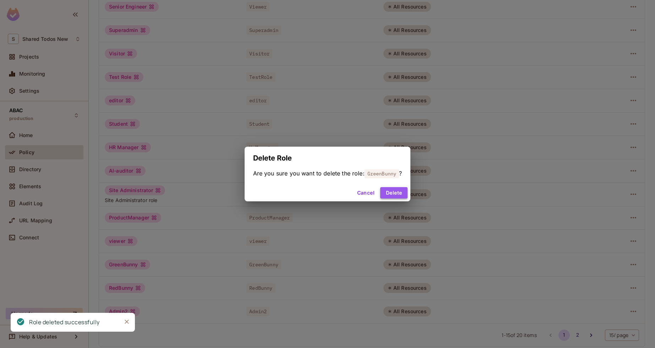
click at [390, 191] on button "Delete" at bounding box center [393, 192] width 27 height 11
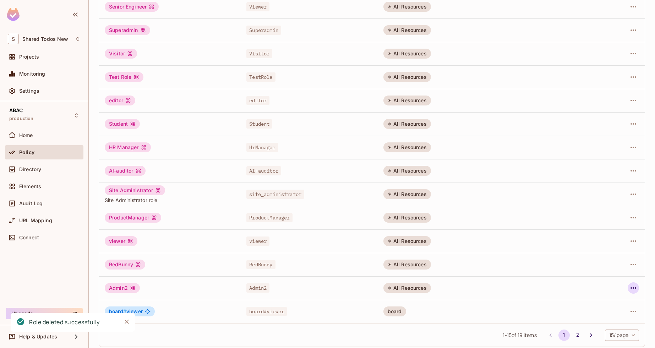
click at [628, 282] on button "button" at bounding box center [633, 287] width 11 height 11
click at [601, 330] on div "Delete Role" at bounding box center [599, 331] width 27 height 7
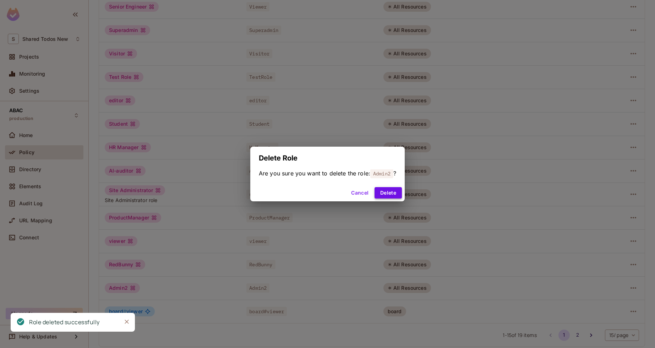
click at [384, 192] on button "Delete" at bounding box center [388, 192] width 27 height 11
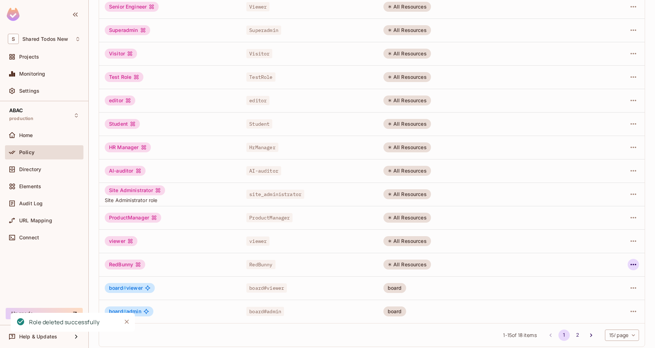
click at [630, 265] on icon "button" at bounding box center [633, 264] width 9 height 9
click at [607, 311] on div "Delete Role" at bounding box center [599, 312] width 27 height 7
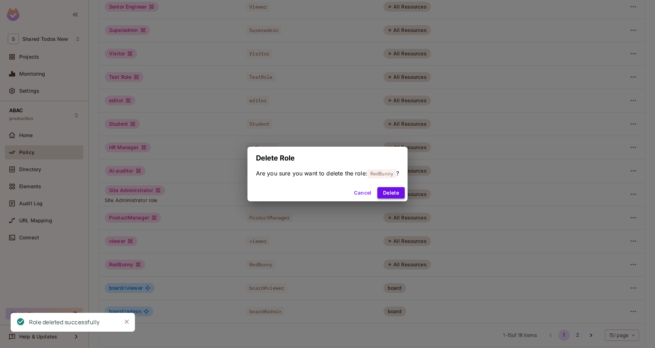
click at [390, 191] on button "Delete" at bounding box center [391, 192] width 27 height 11
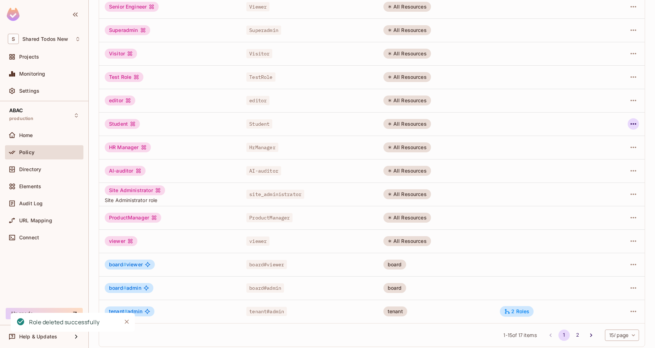
click at [629, 126] on icon "button" at bounding box center [633, 124] width 9 height 9
click at [601, 172] on div "Delete Role" at bounding box center [599, 171] width 27 height 7
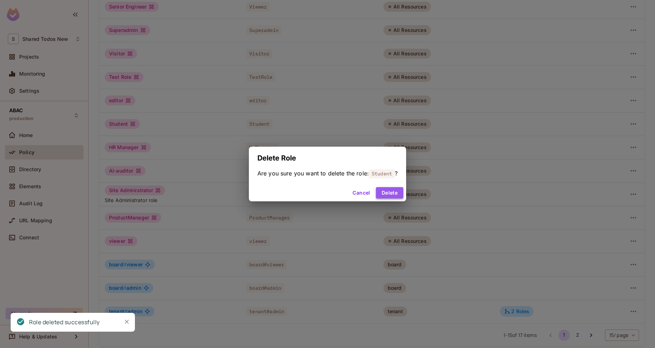
click at [390, 191] on button "Delete" at bounding box center [389, 192] width 27 height 11
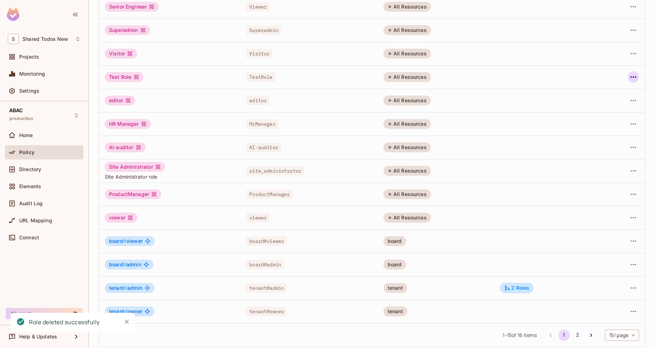
click at [632, 78] on icon "button" at bounding box center [633, 77] width 9 height 9
click at [612, 118] on li "Delete Role" at bounding box center [597, 125] width 63 height 16
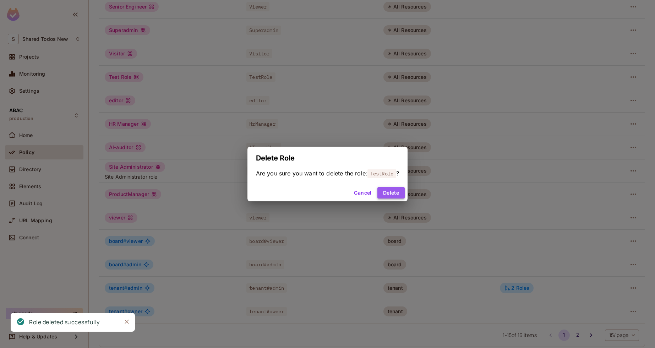
click at [405, 192] on button "Delete" at bounding box center [391, 192] width 27 height 11
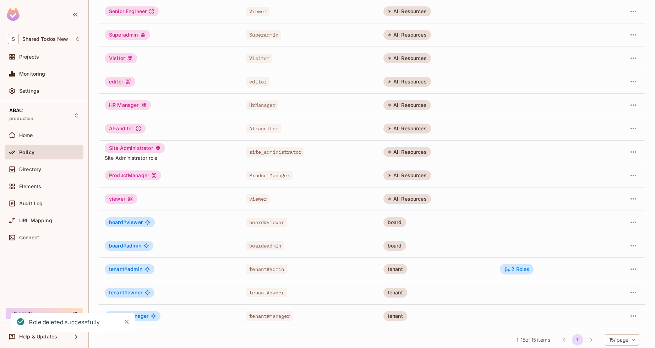
scroll to position [119, 0]
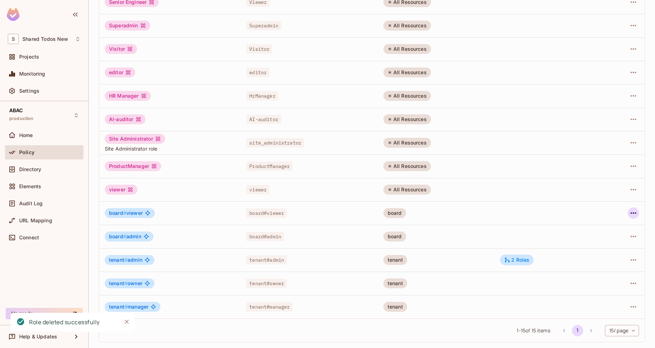
click at [631, 213] on icon "button" at bounding box center [634, 212] width 6 height 1
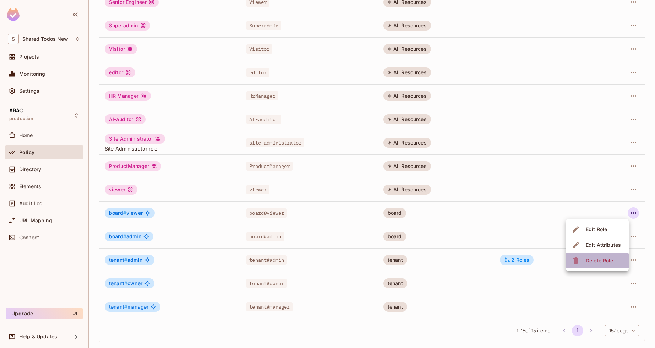
click at [595, 263] on div "Delete Role" at bounding box center [599, 260] width 27 height 7
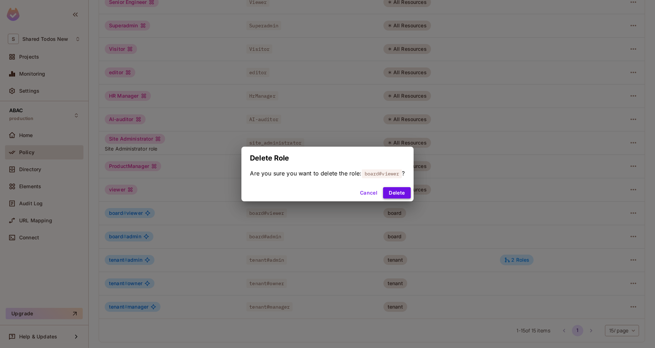
click at [405, 194] on button "Delete" at bounding box center [396, 192] width 27 height 11
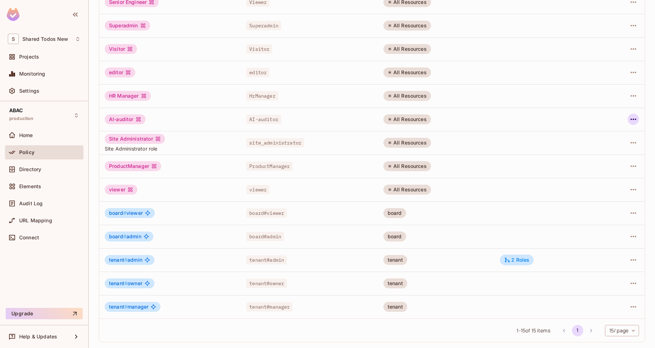
click at [629, 118] on icon "button" at bounding box center [633, 119] width 9 height 9
click at [604, 171] on span "Delete Role" at bounding box center [600, 166] width 32 height 11
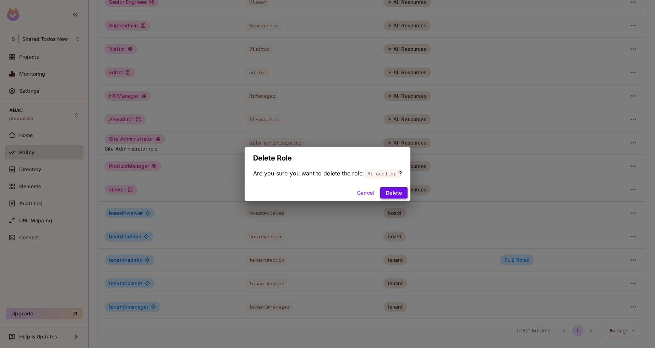
click at [387, 192] on button "Delete" at bounding box center [393, 192] width 27 height 11
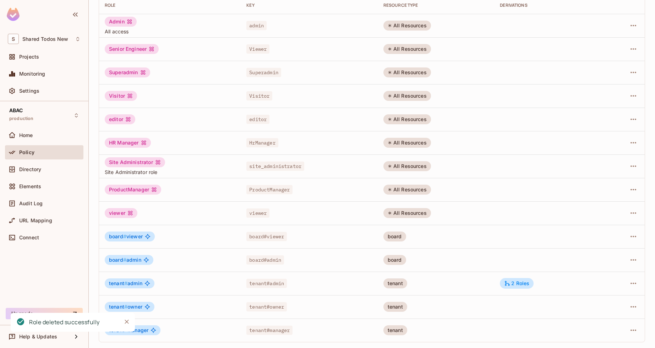
scroll to position [72, 0]
click at [630, 211] on icon "button" at bounding box center [633, 213] width 9 height 9
click at [599, 260] on div "Delete Role" at bounding box center [599, 260] width 27 height 7
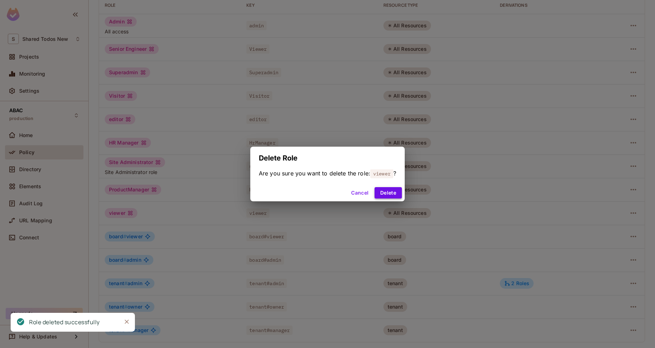
click at [396, 192] on button "Delete" at bounding box center [388, 192] width 27 height 11
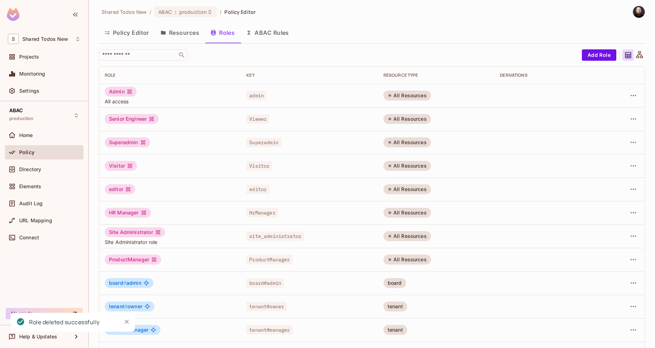
scroll to position [0, 0]
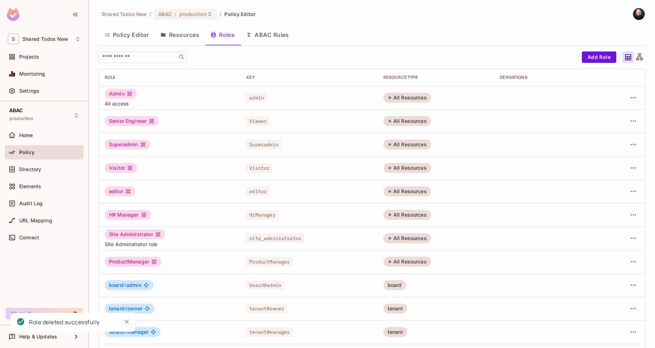
click at [135, 37] on button "Policy Editor" at bounding box center [127, 35] width 56 height 18
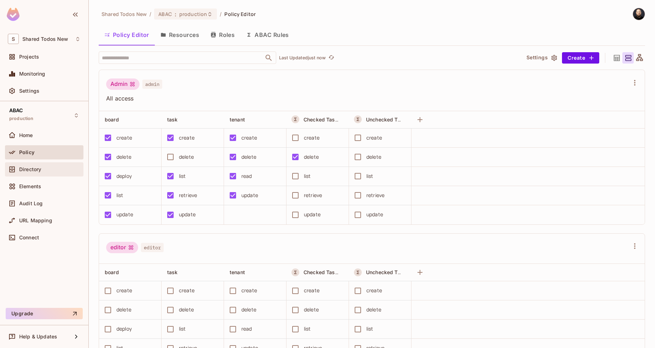
click at [58, 172] on div "Directory" at bounding box center [49, 170] width 61 height 6
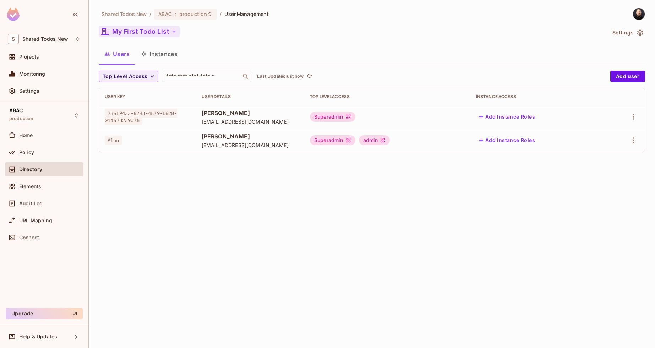
click at [154, 34] on button "My First Todo List" at bounding box center [139, 31] width 81 height 11
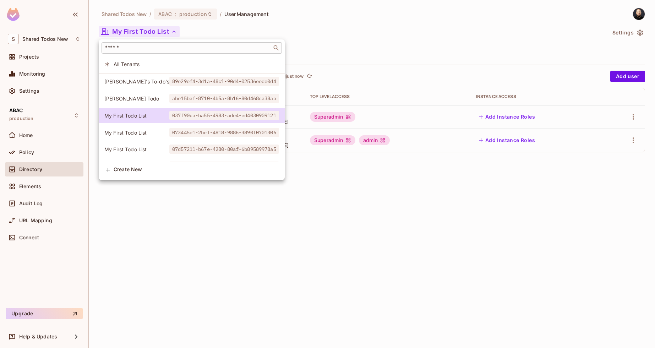
click at [147, 51] on input "text" at bounding box center [187, 47] width 166 height 7
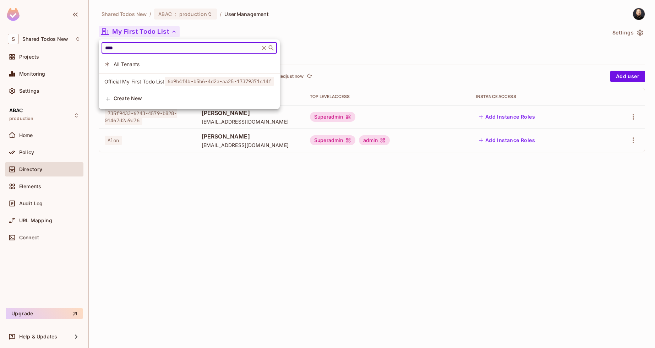
type input "****"
click at [141, 79] on span "Official My First Todo List" at bounding box center [134, 81] width 60 height 7
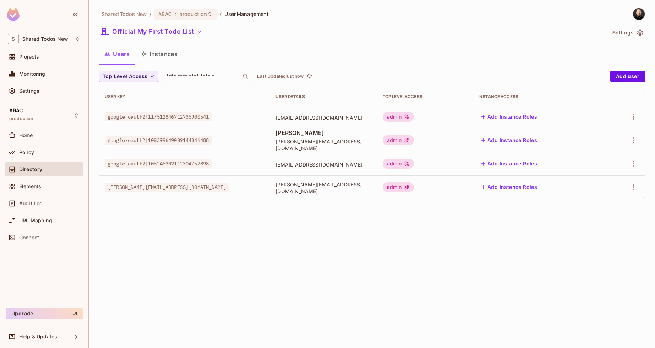
click at [404, 139] on div "admin" at bounding box center [398, 140] width 31 height 10
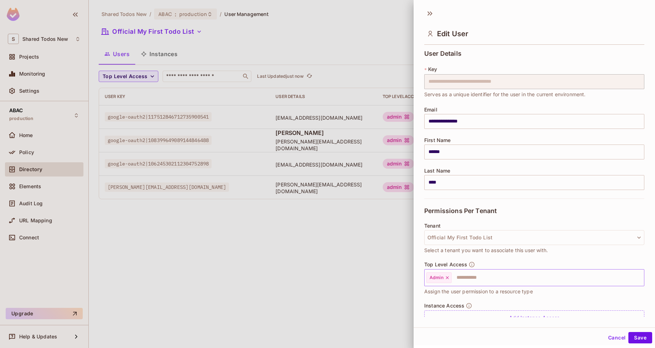
click at [448, 277] on icon at bounding box center [447, 277] width 5 height 5
click at [641, 338] on button "Save" at bounding box center [641, 337] width 24 height 11
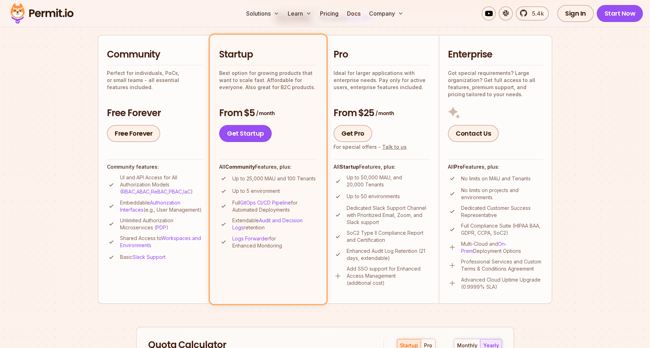
scroll to position [367, 0]
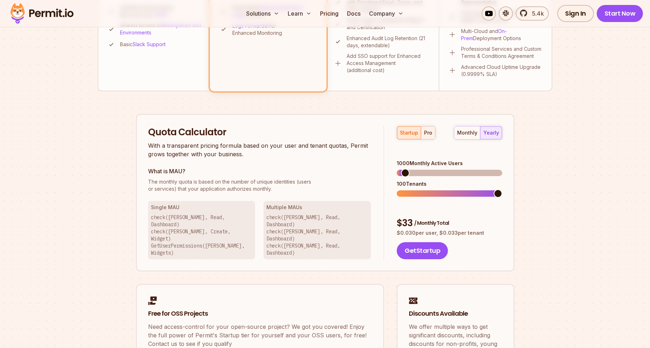
click at [422, 136] on button "pro" at bounding box center [428, 132] width 14 height 13
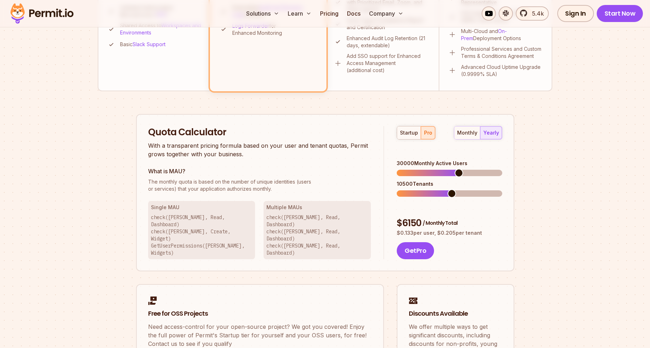
click at [460, 169] on span at bounding box center [459, 173] width 9 height 9
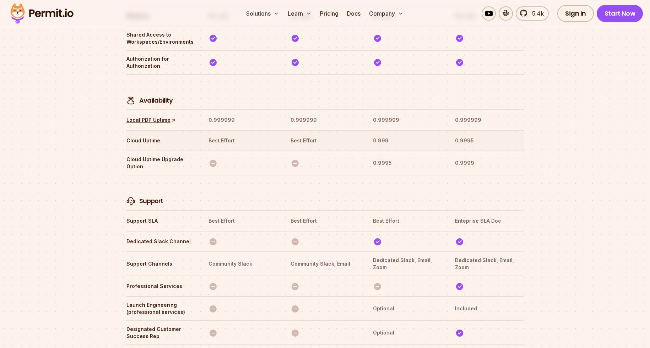
scroll to position [2202, 0]
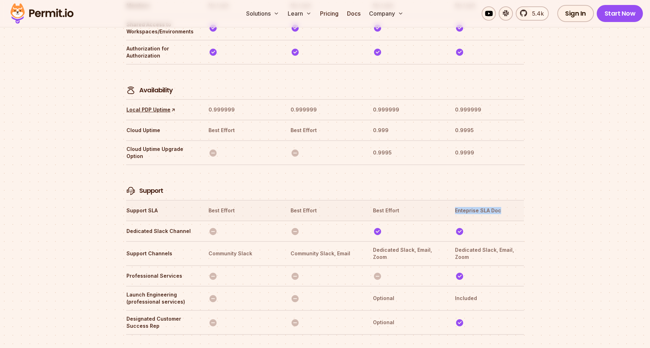
drag, startPoint x: 475, startPoint y: 178, endPoint x: 503, endPoint y: 178, distance: 28.1
click at [503, 200] on tr "Support SLA Best Effort Best Effort Best Effort Enteprise SLA Doc" at bounding box center [325, 210] width 398 height 21
drag, startPoint x: 198, startPoint y: 175, endPoint x: 395, endPoint y: 180, distance: 196.8
click at [395, 200] on tr "Support SLA Best Effort Best Effort Best Effort Enteprise SLA Doc" at bounding box center [325, 210] width 398 height 21
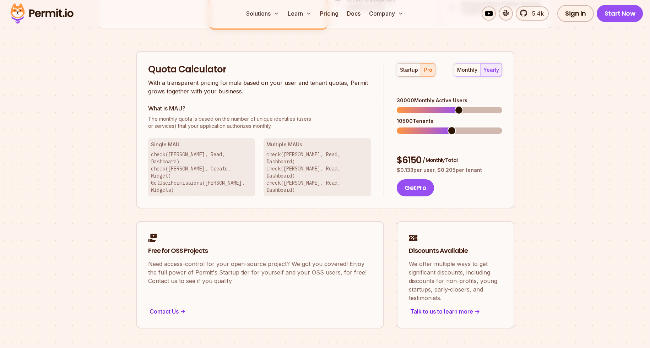
scroll to position [332, 0]
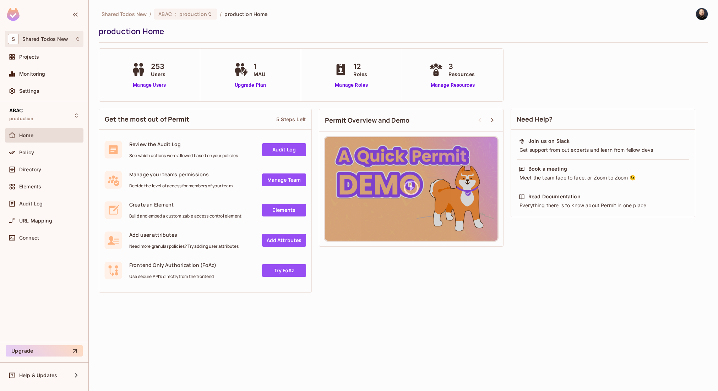
click at [66, 38] on span "Shared Todos New" at bounding box center [45, 39] width 46 height 6
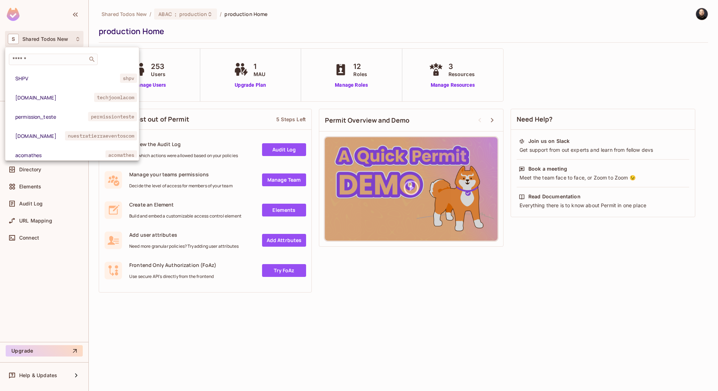
click at [64, 32] on div at bounding box center [359, 195] width 718 height 391
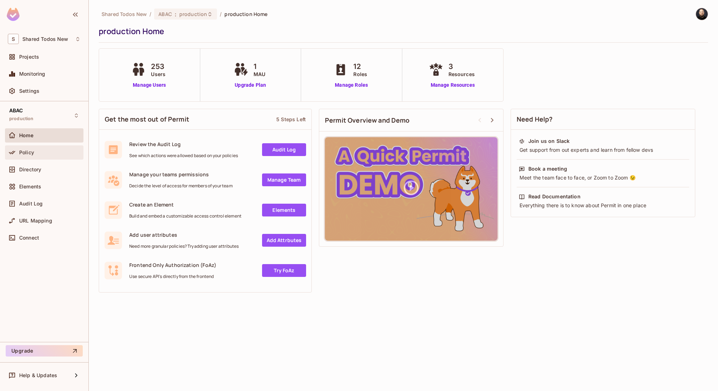
click at [50, 152] on div "Policy" at bounding box center [49, 153] width 61 height 6
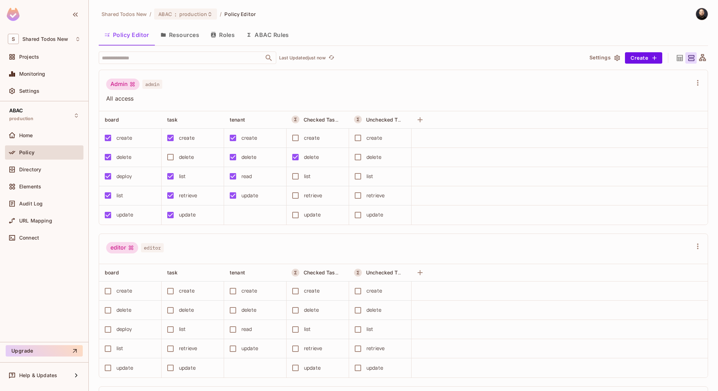
click at [177, 37] on button "Resources" at bounding box center [180, 35] width 50 height 18
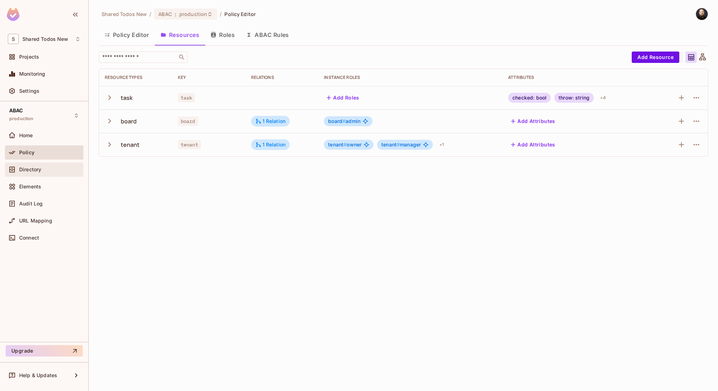
click at [40, 175] on div "Directory" at bounding box center [44, 169] width 78 height 14
